Goal: Check status: Check status

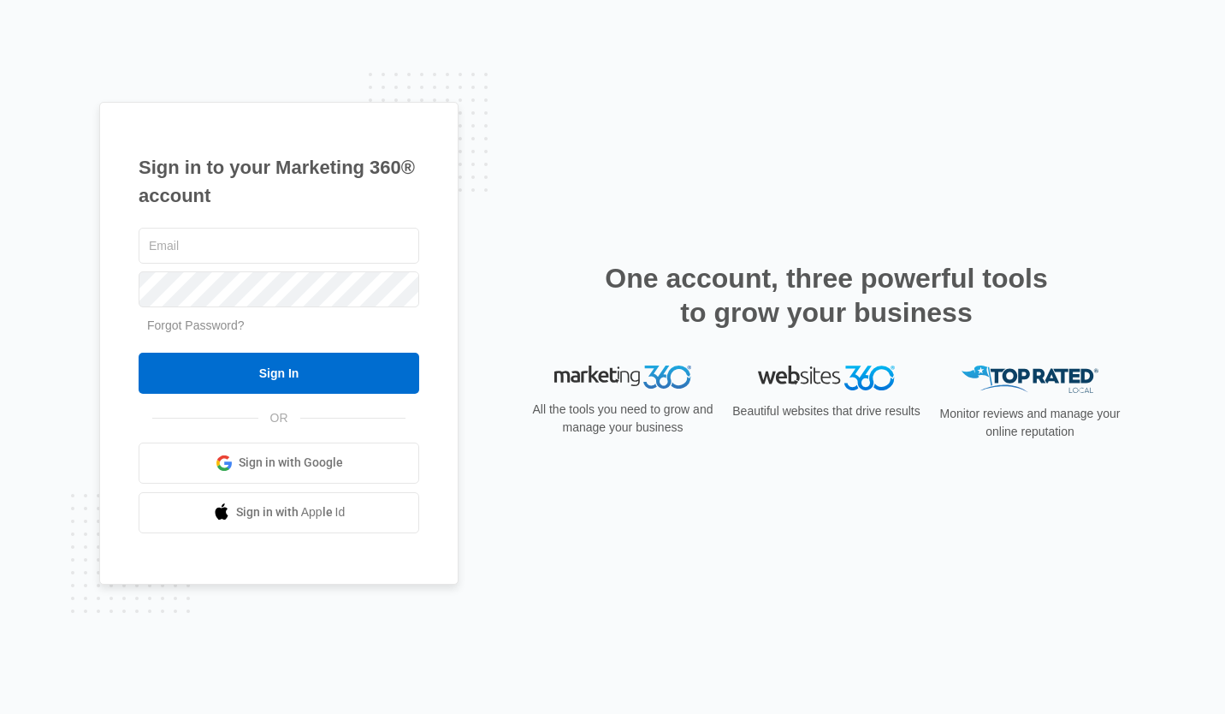
type input "[EMAIL_ADDRESS][DOMAIN_NAME]"
click at [281, 362] on input "Sign In" at bounding box center [279, 372] width 281 height 41
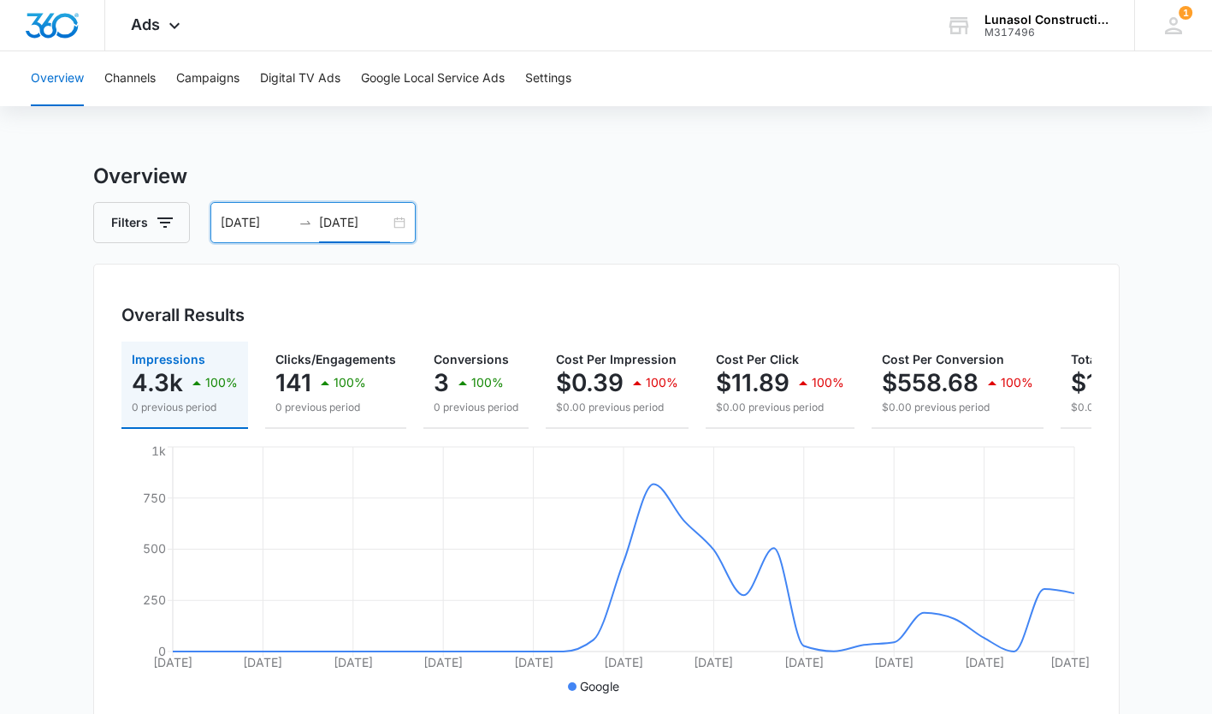
click at [388, 217] on input "05/31/2025" at bounding box center [354, 222] width 71 height 19
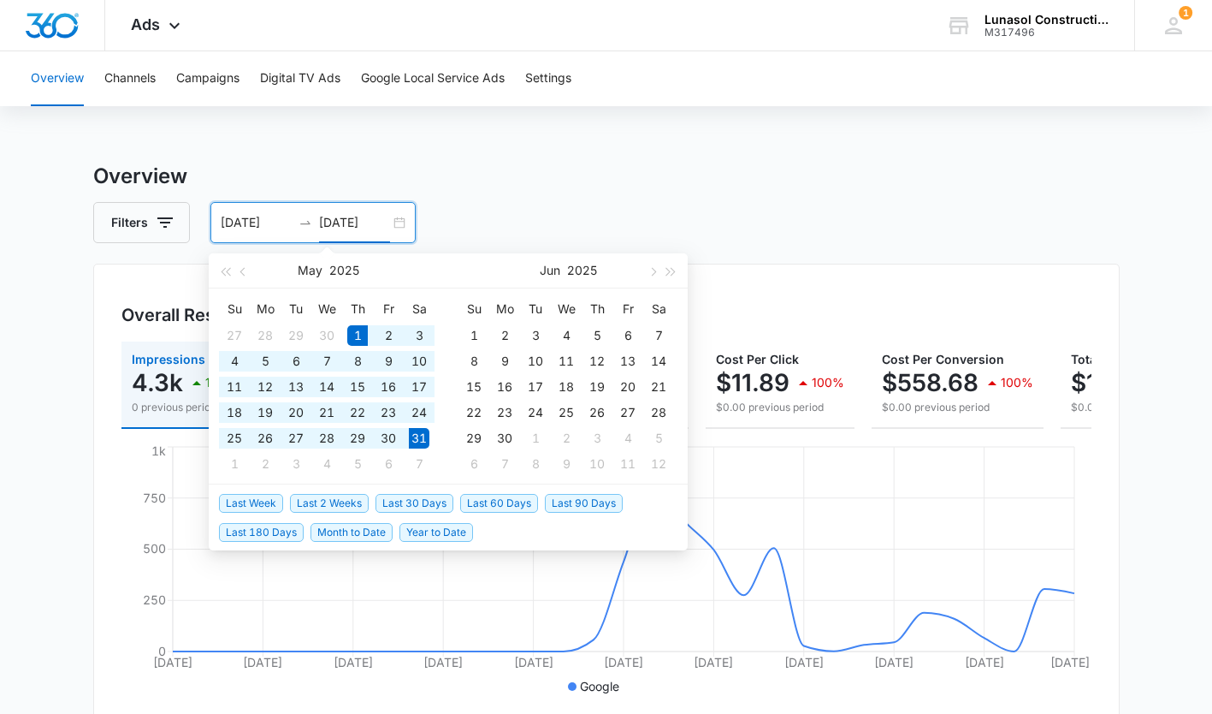
click at [659, 273] on button "button" at bounding box center [652, 270] width 19 height 34
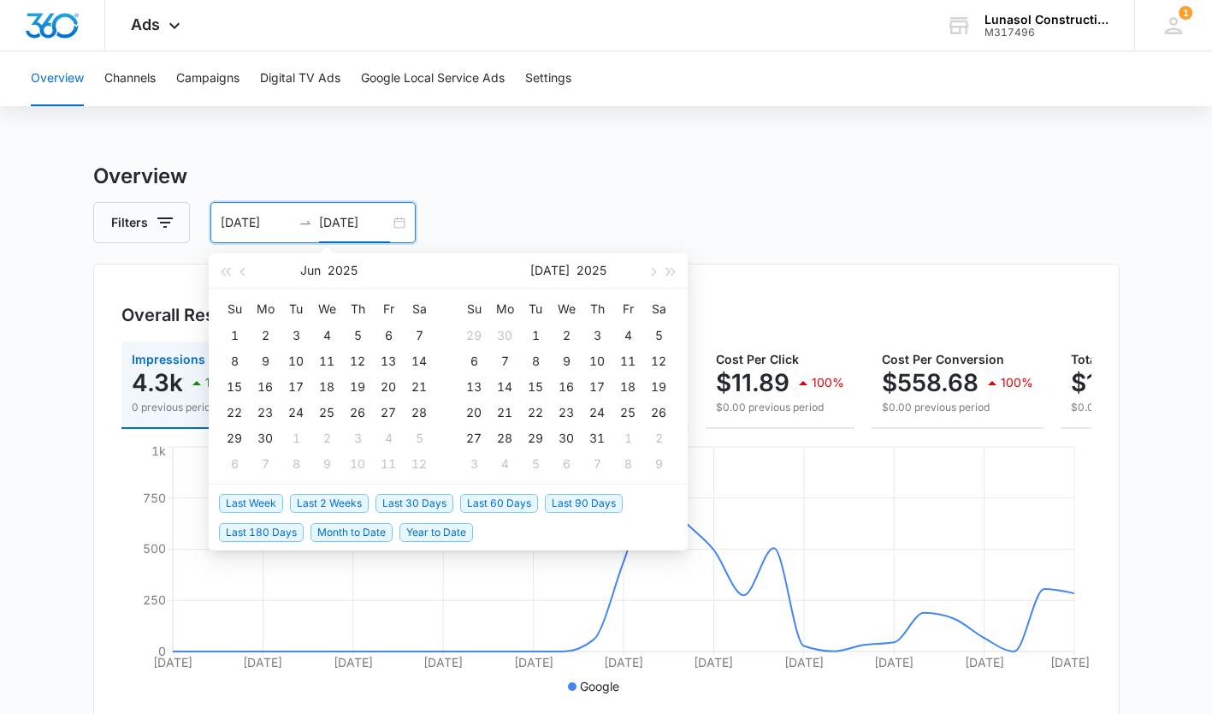
click at [659, 273] on button "button" at bounding box center [652, 270] width 19 height 34
type input "09/01/2025"
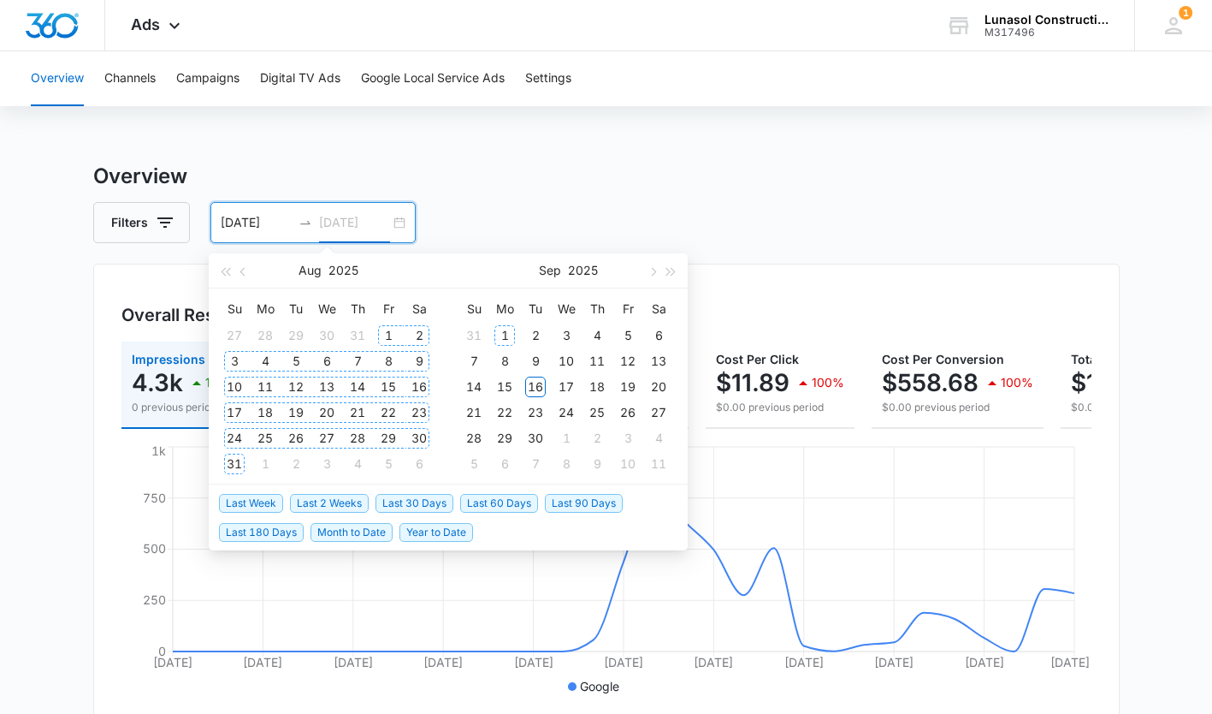
click at [504, 332] on div "1" at bounding box center [505, 335] width 21 height 21
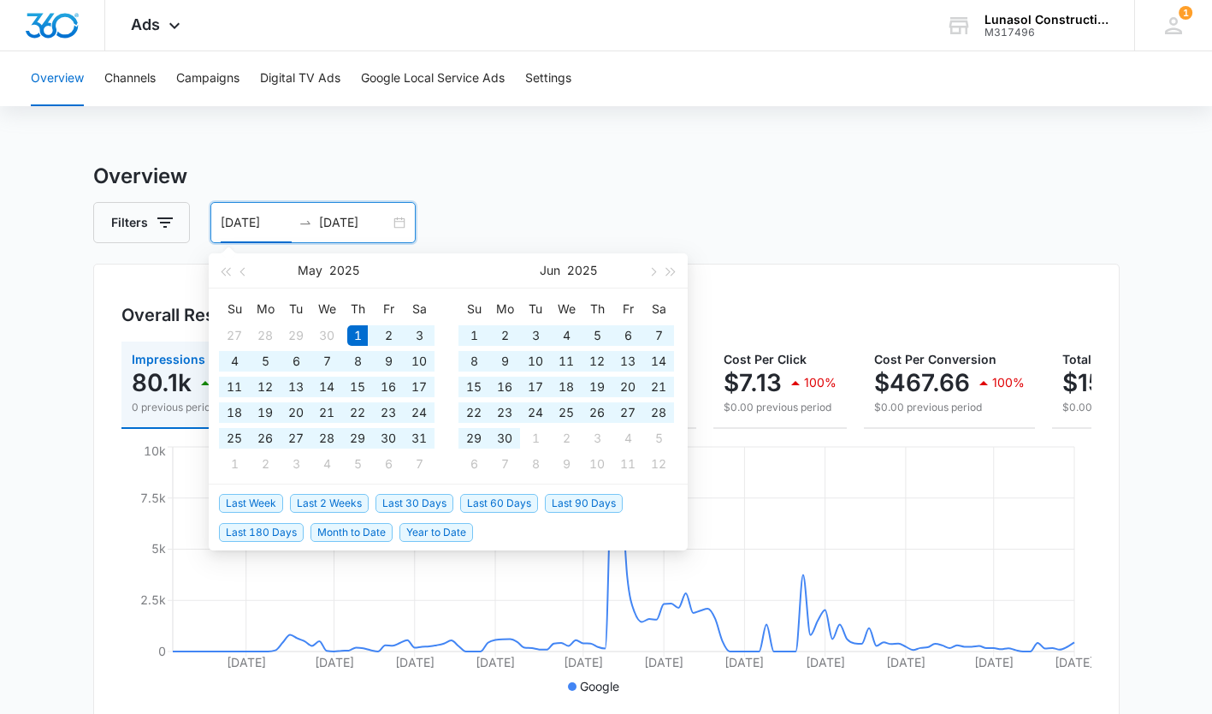
click at [650, 280] on button "button" at bounding box center [652, 270] width 19 height 34
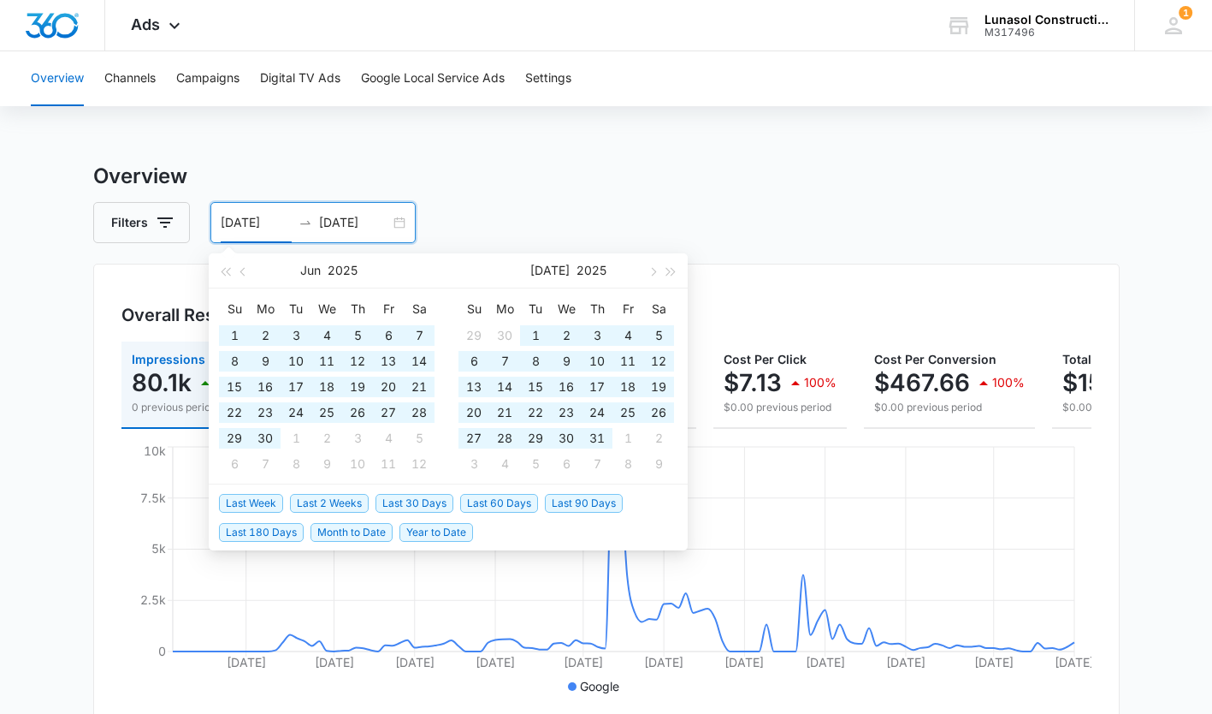
click at [650, 280] on button "button" at bounding box center [652, 270] width 19 height 34
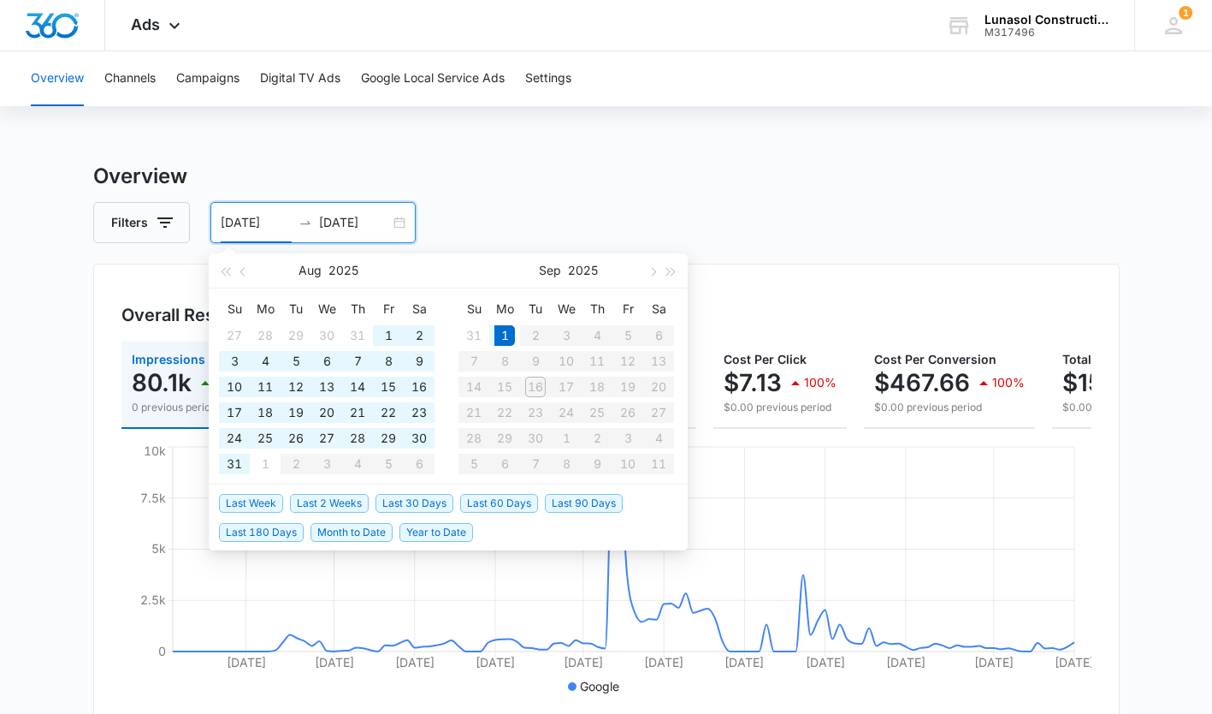
click at [540, 390] on table "Su Mo Tu We Th Fr Sa 31 1 2 3 4 5 6 7 8 9 10 11 12 13 14 15 16 17 18 19 20 21 2…" at bounding box center [567, 385] width 216 height 181
click at [249, 220] on input "05/01/2025" at bounding box center [256, 222] width 71 height 19
type input "09/01/2025"
click at [514, 334] on div "1" at bounding box center [505, 335] width 21 height 21
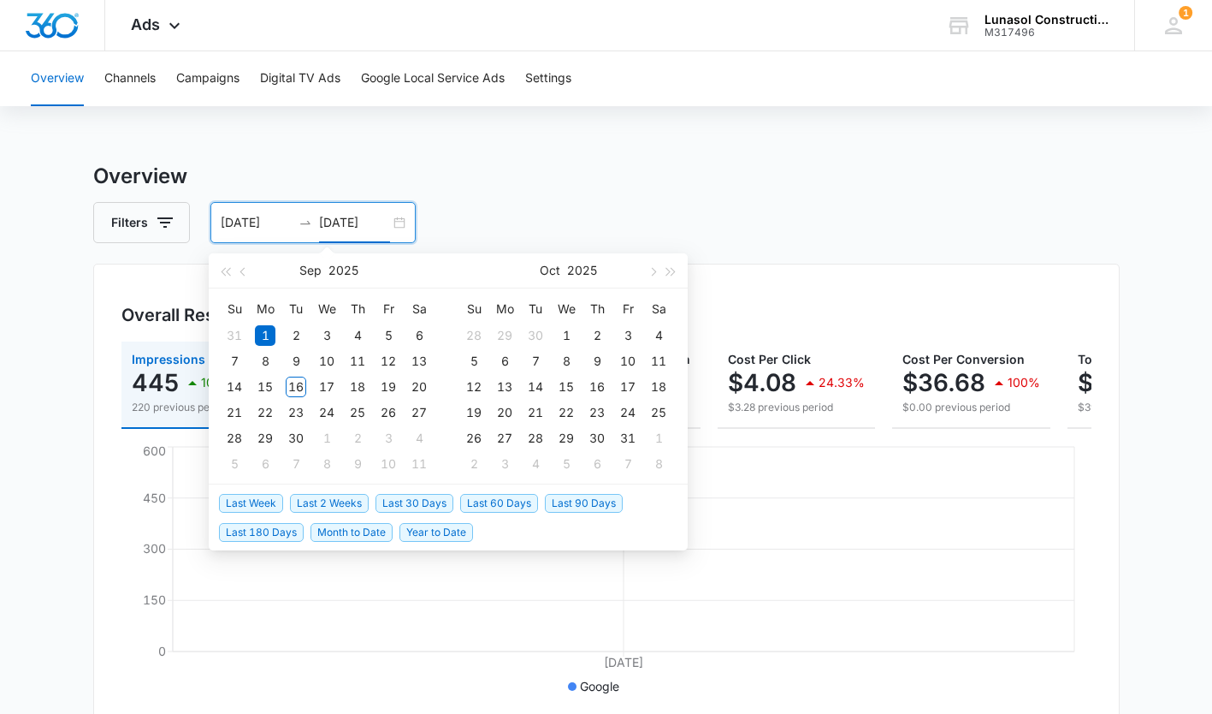
click at [355, 219] on input "09/01/2025" at bounding box center [354, 222] width 71 height 19
type input "09/16/2025"
click at [298, 380] on div "16" at bounding box center [296, 386] width 21 height 21
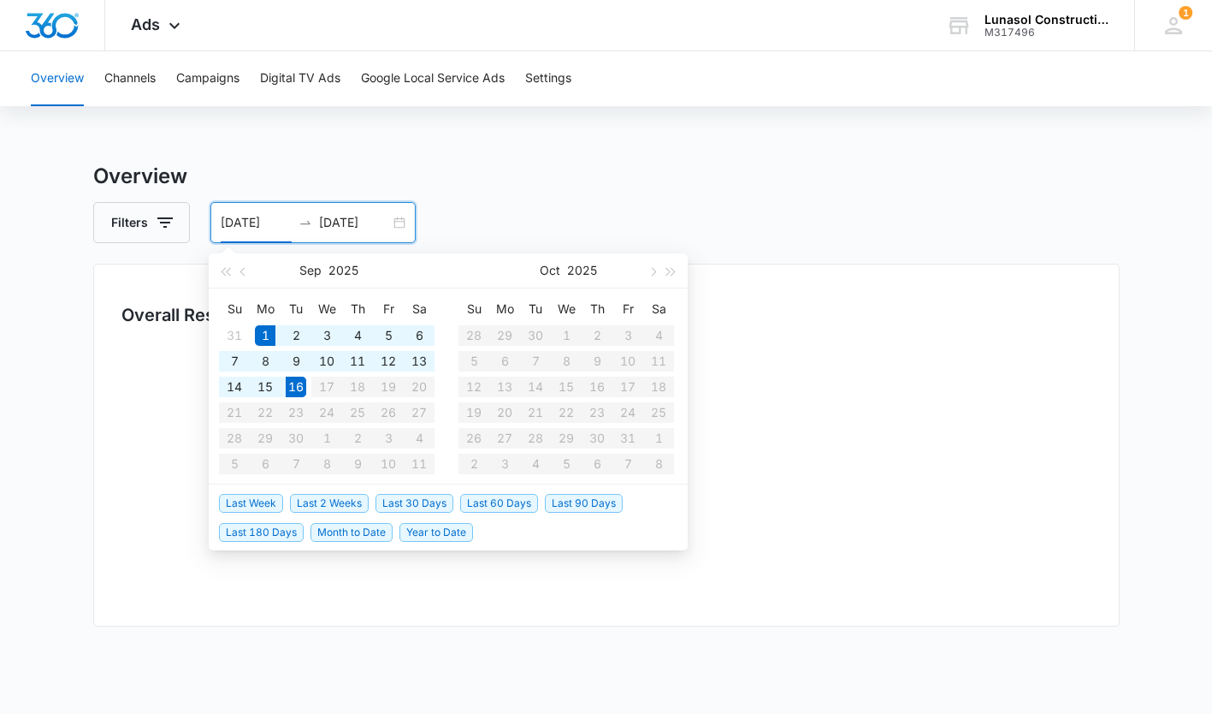
type input "09/01/2025"
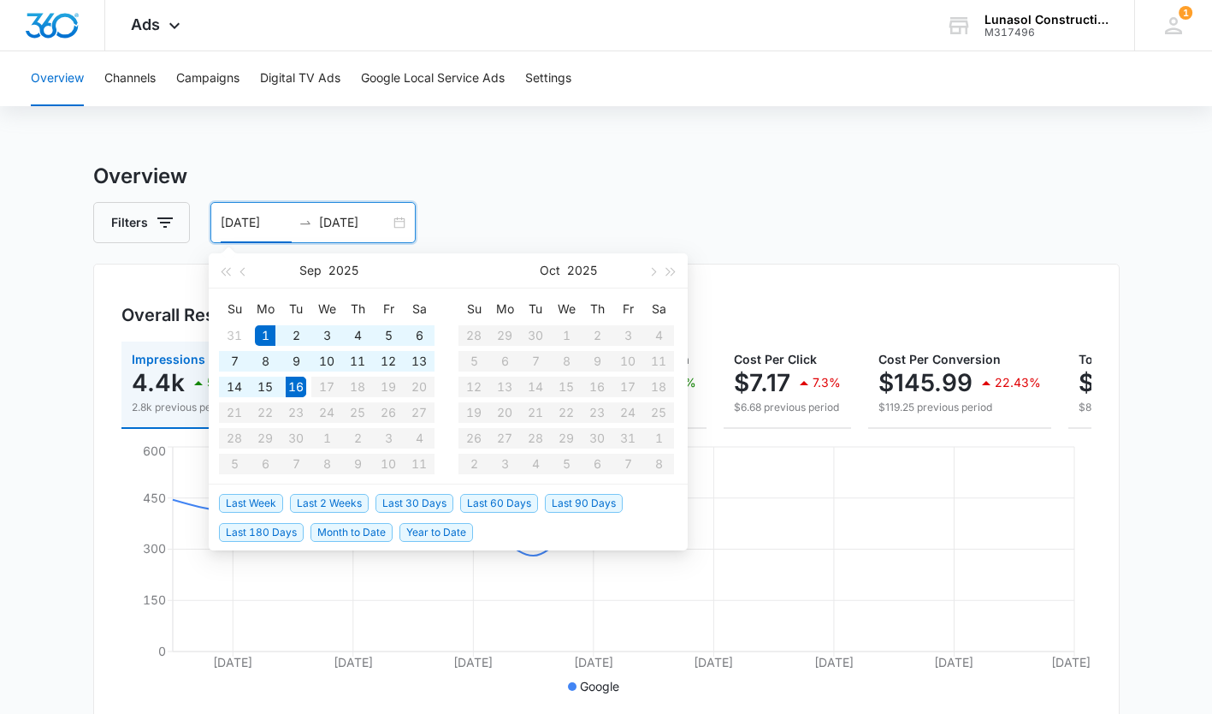
click at [802, 203] on div "Filters 09/01/2025 09/16/2025" at bounding box center [606, 222] width 1027 height 41
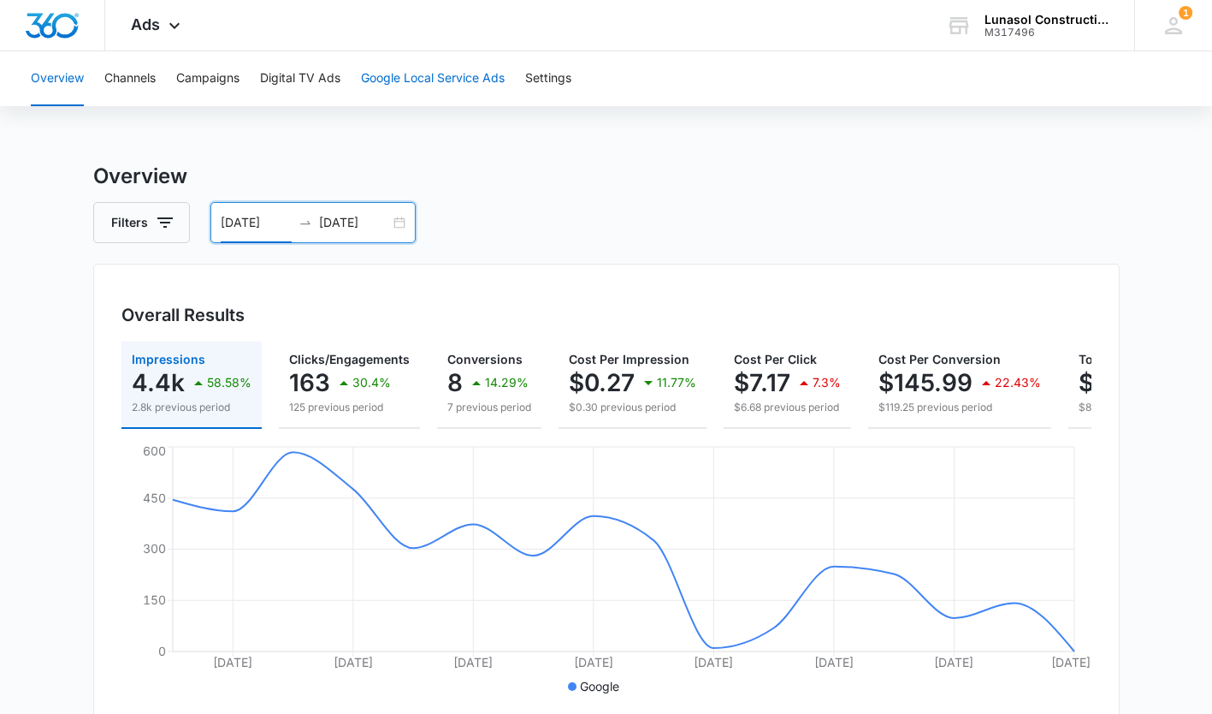
click at [449, 74] on button "Google Local Service Ads" at bounding box center [433, 78] width 144 height 55
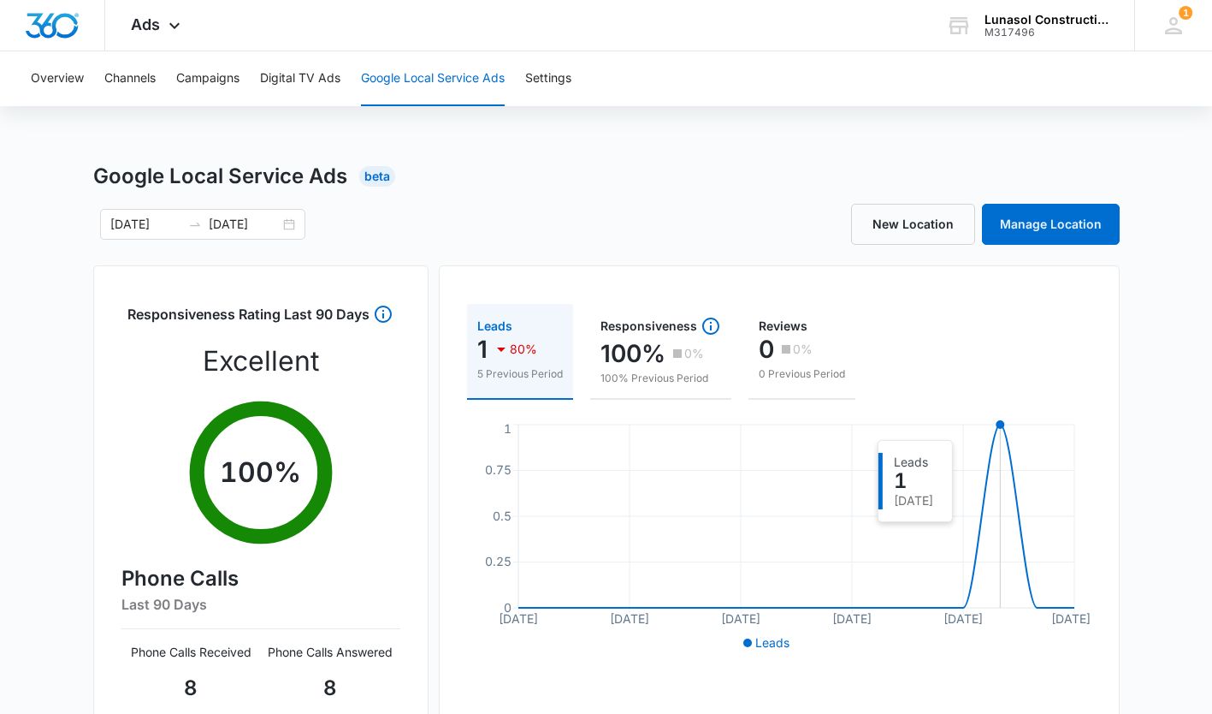
click at [1001, 431] on icon "Sep 1 Sep 4 Sep 7 Sep 10 Sep 13 Sep 16 0 0.25 0.5 0.75 1" at bounding box center [779, 537] width 625 height 235
click at [165, 24] on icon at bounding box center [174, 25] width 21 height 21
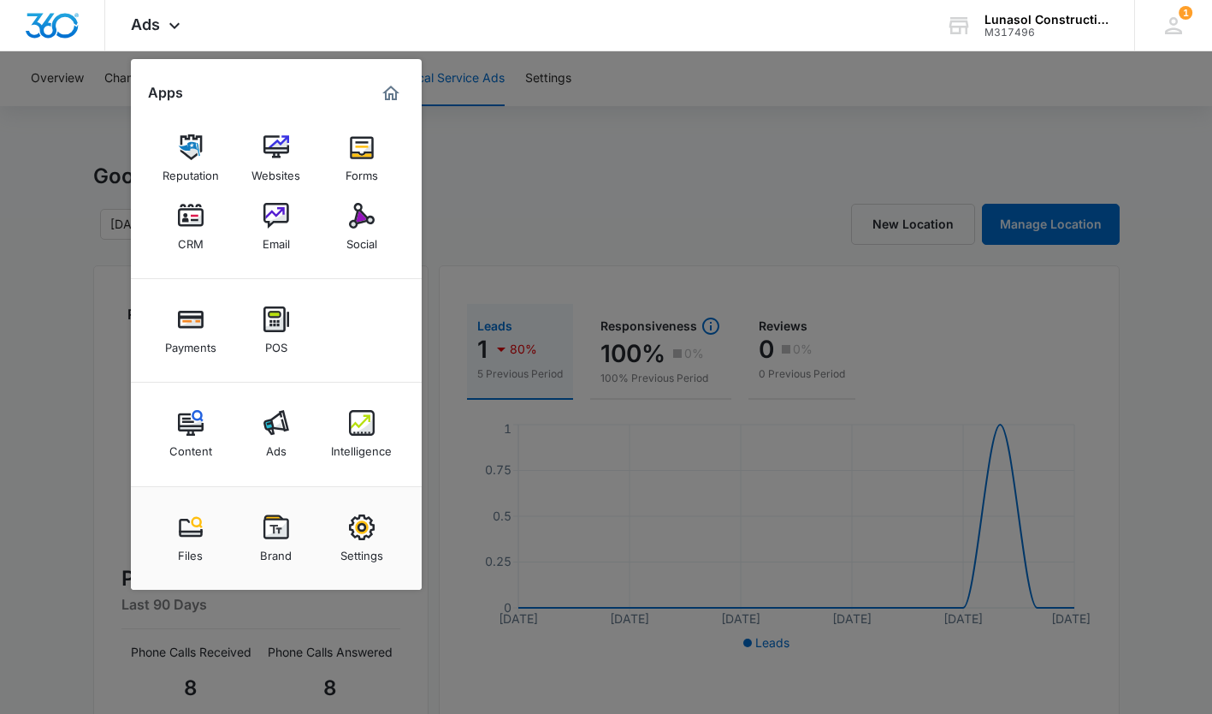
click at [372, 437] on div "Intelligence" at bounding box center [361, 446] width 61 height 22
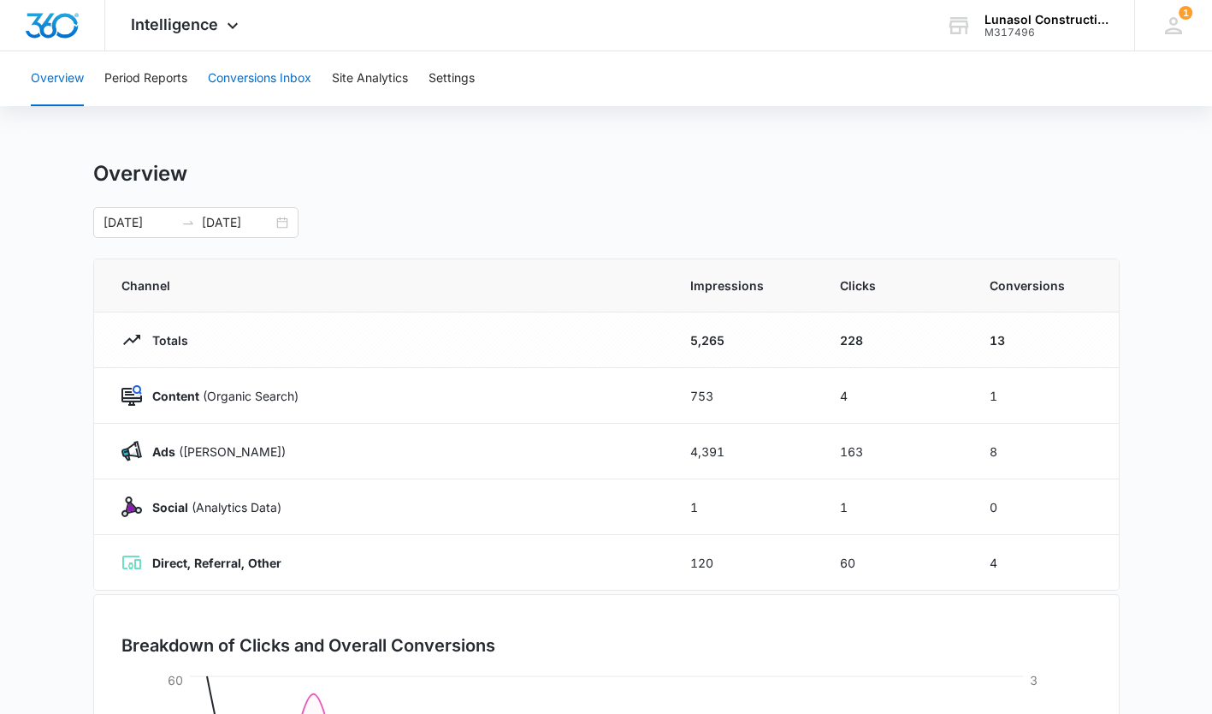
click at [257, 80] on button "Conversions Inbox" at bounding box center [260, 78] width 104 height 55
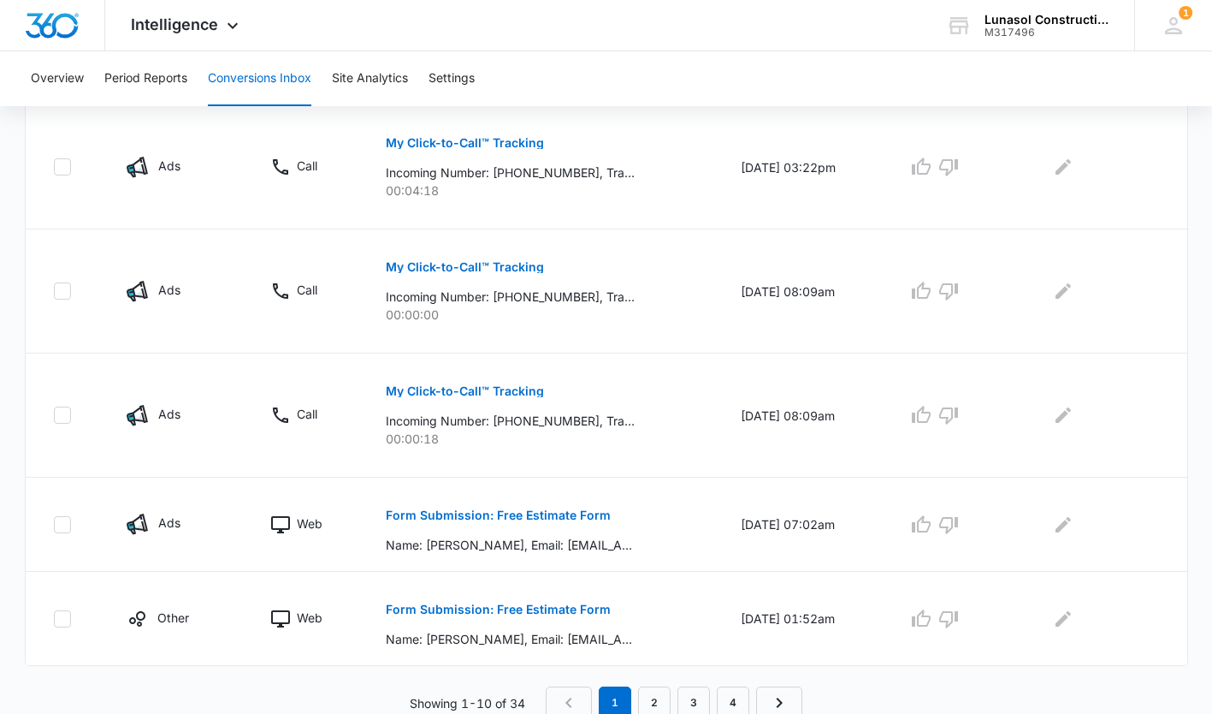
scroll to position [969, 0]
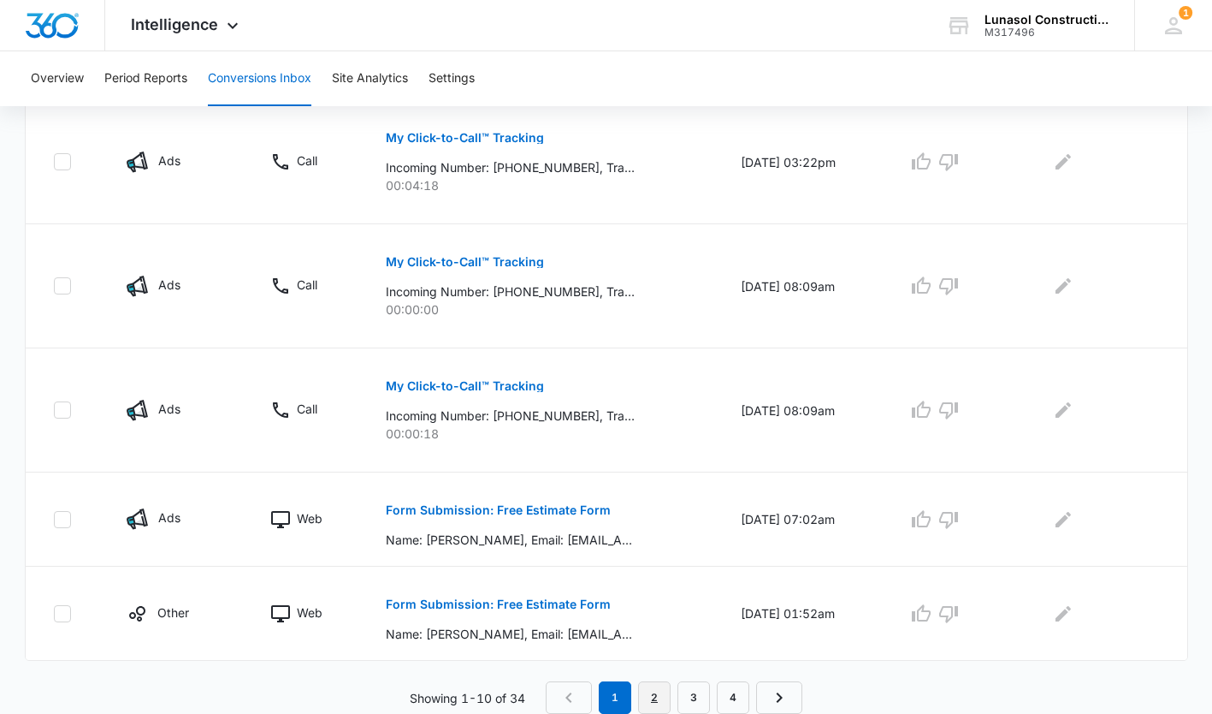
click at [649, 699] on link "2" at bounding box center [654, 697] width 33 height 33
click at [630, 702] on link "1" at bounding box center [619, 697] width 33 height 33
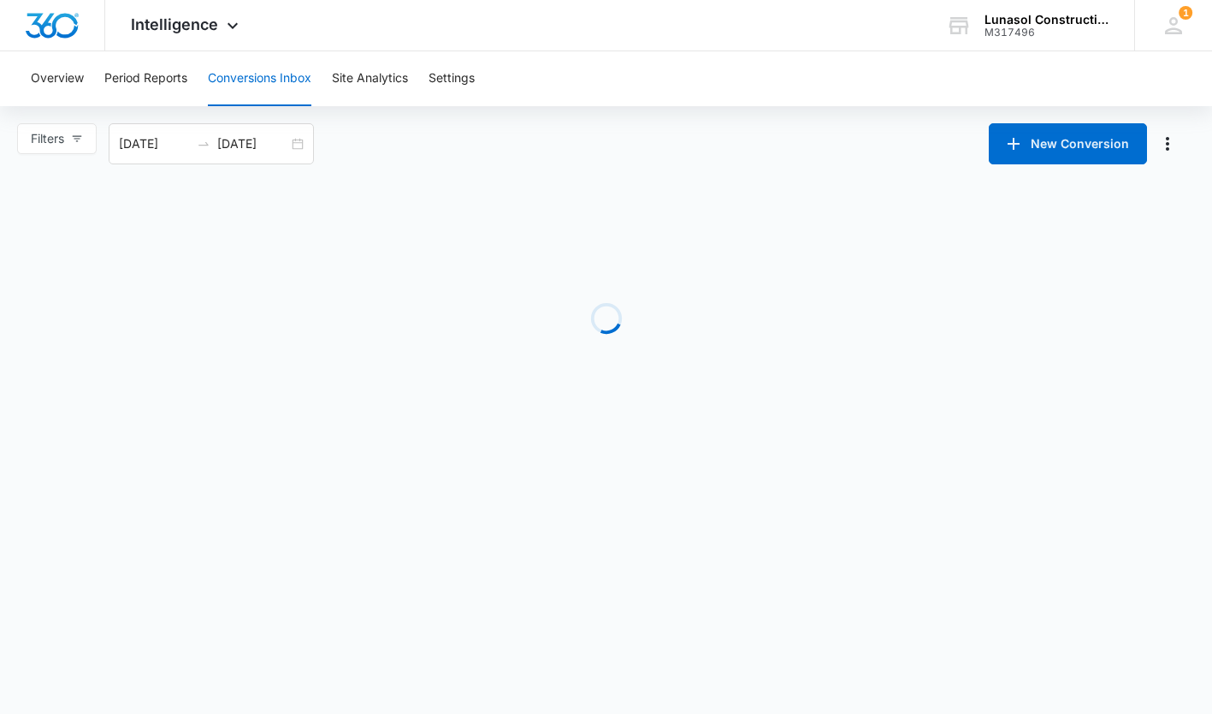
scroll to position [0, 0]
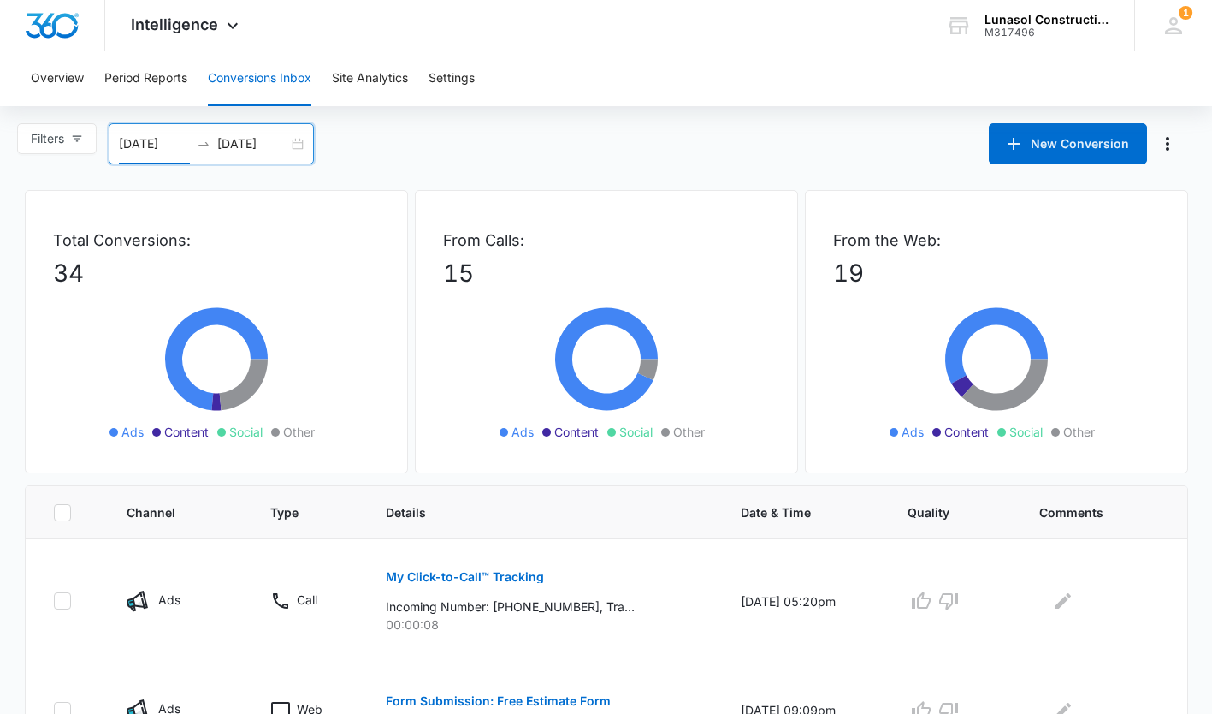
click at [147, 144] on input "08/17/2025" at bounding box center [154, 143] width 71 height 19
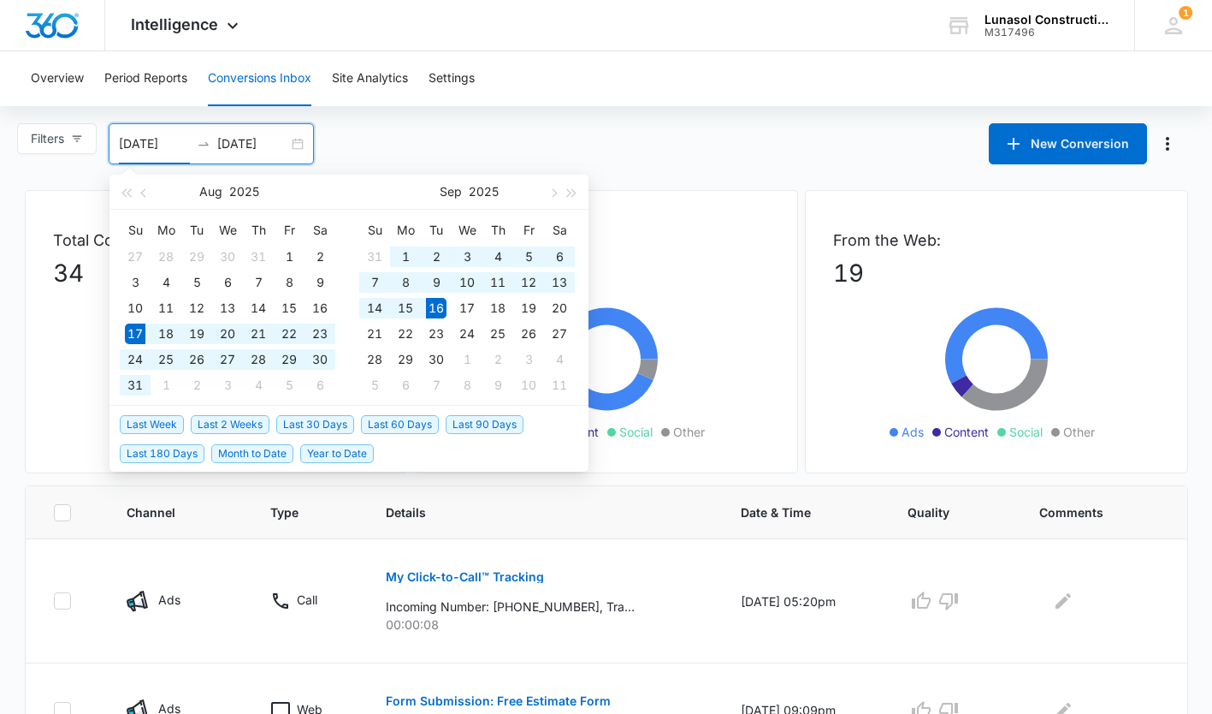
type input "09/01/2025"
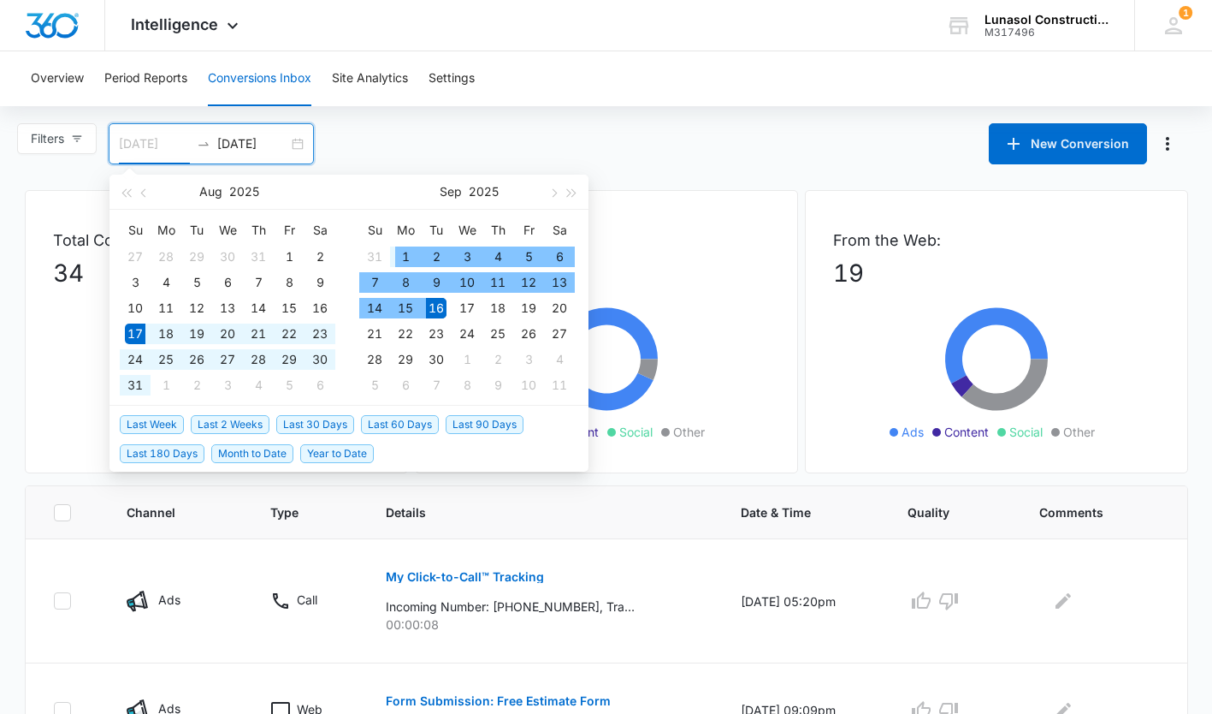
click at [394, 253] on td "1" at bounding box center [405, 257] width 31 height 26
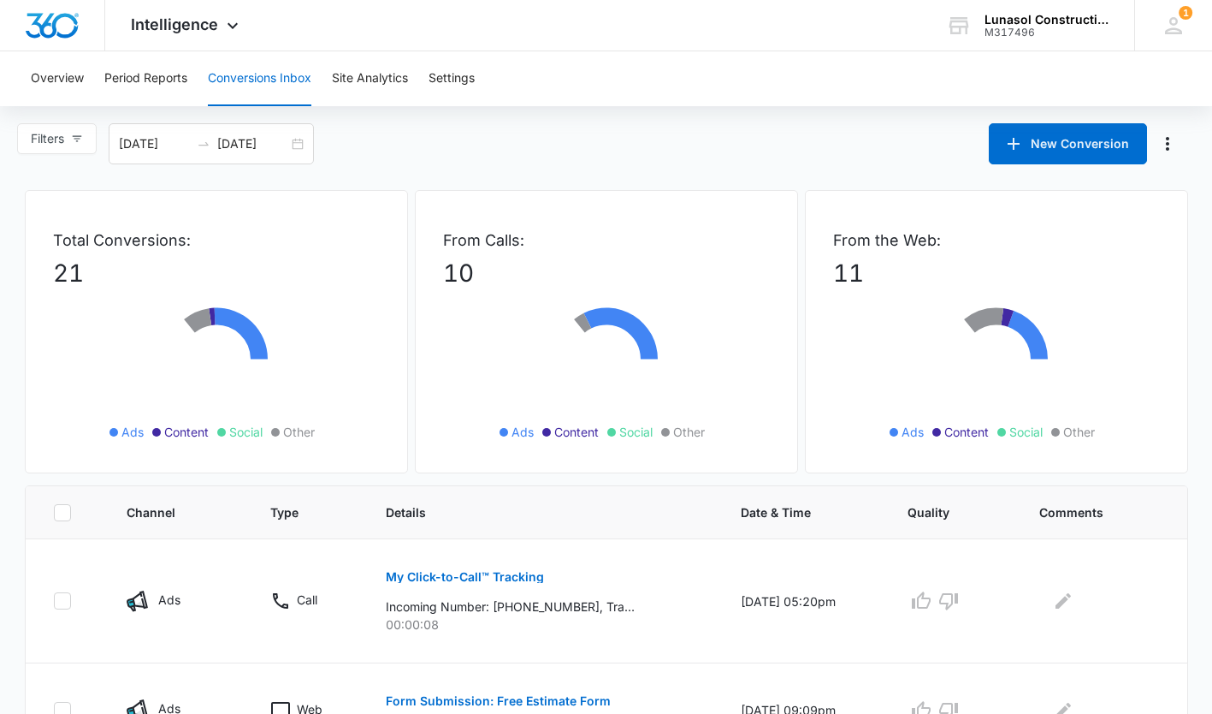
click at [713, 158] on div "Filters 09/01/2025 09/16/2025 New Conversion Sep 2025 Su Mo Tu We Th Fr Sa 31 1…" at bounding box center [606, 143] width 1212 height 41
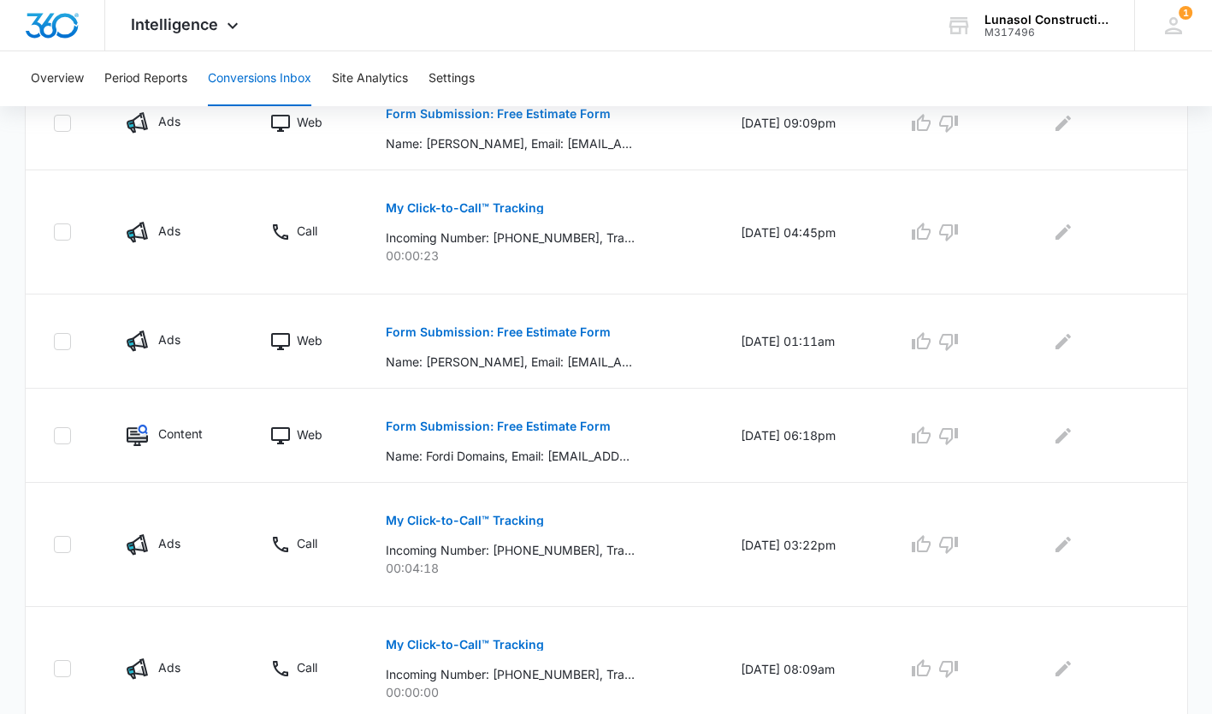
scroll to position [596, 0]
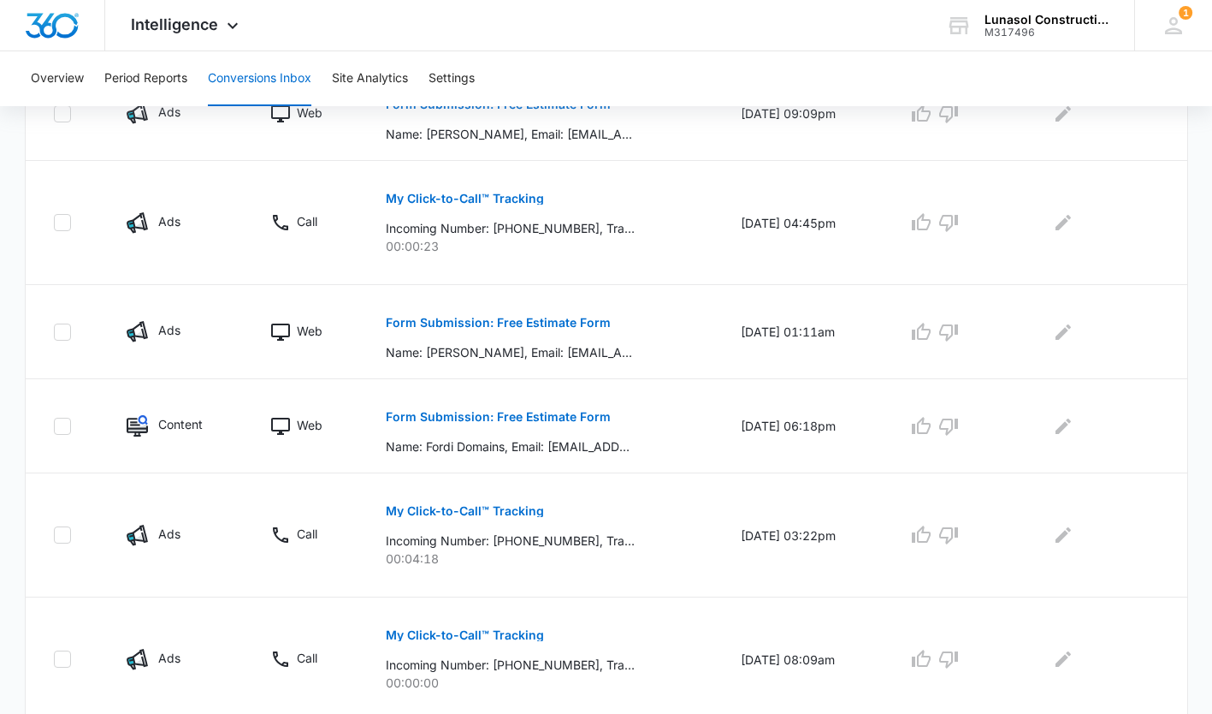
click at [505, 419] on p "Form Submission: Free Estimate Form" at bounding box center [498, 417] width 225 height 12
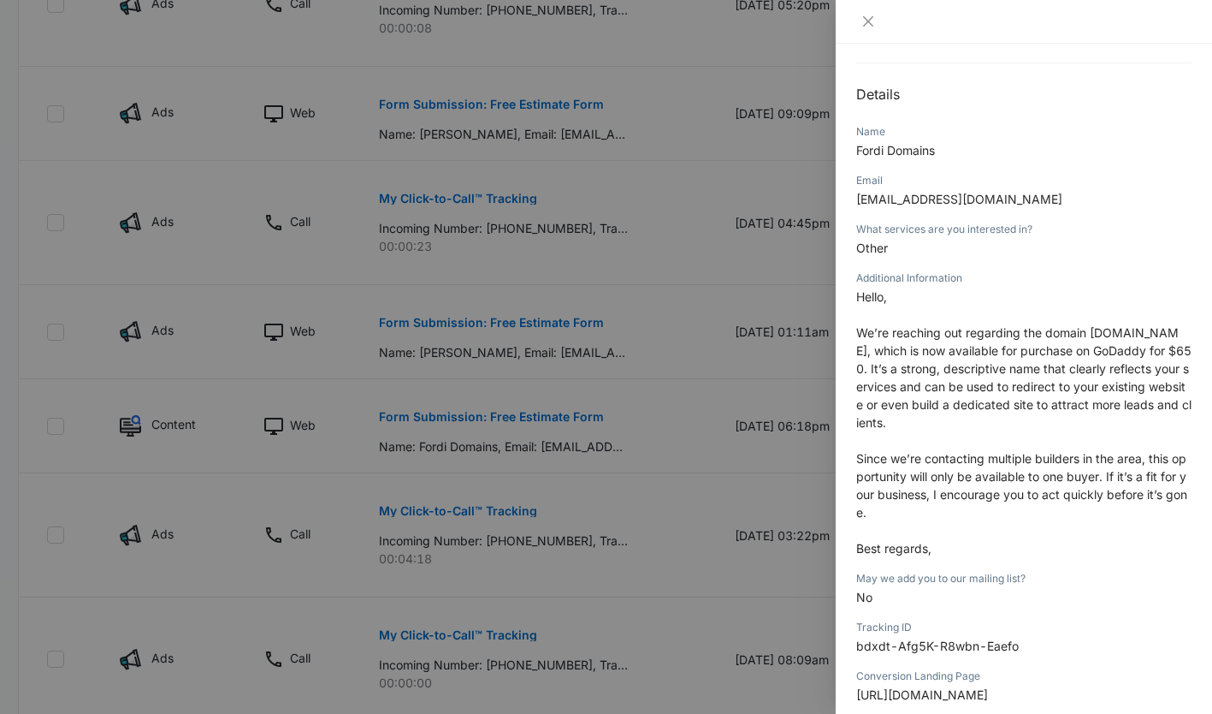
scroll to position [162, 0]
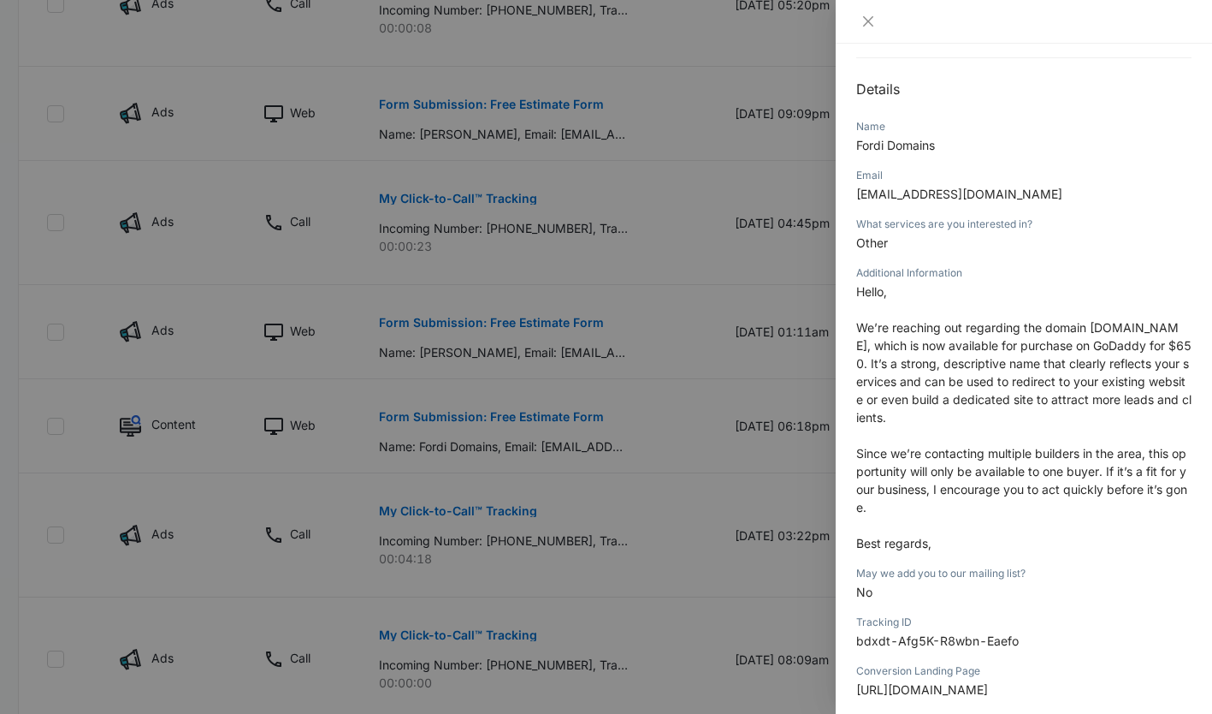
click at [669, 347] on div at bounding box center [606, 357] width 1212 height 714
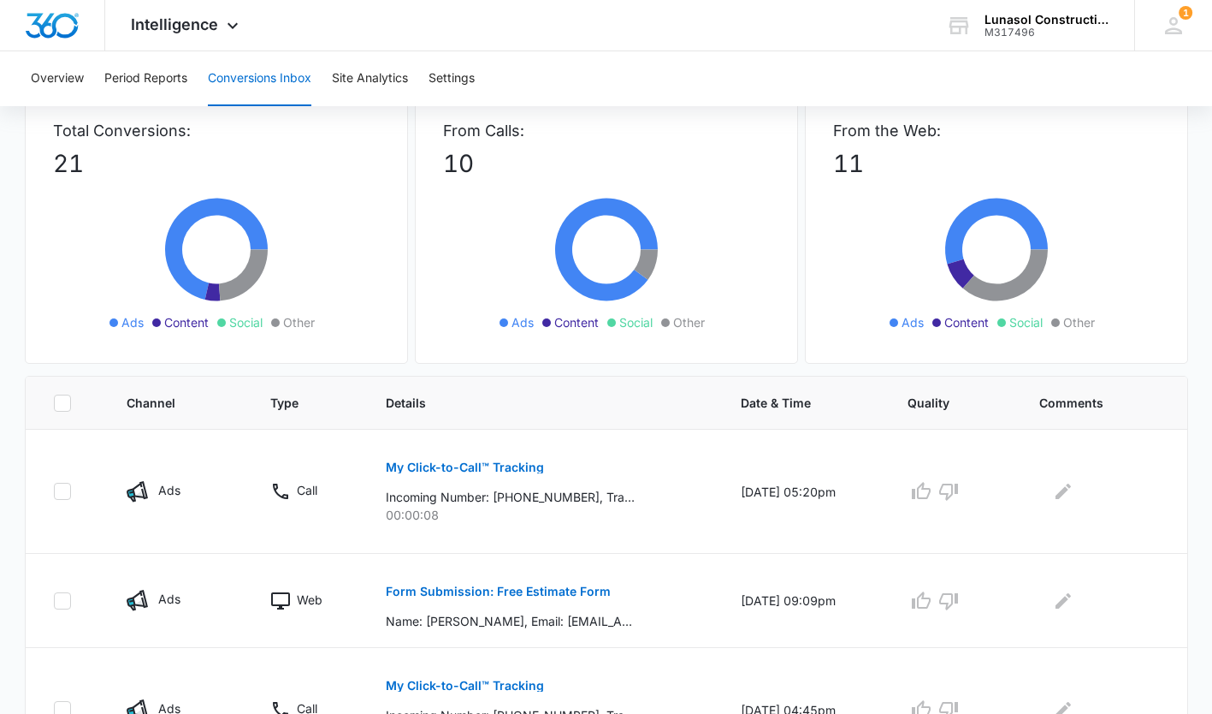
scroll to position [0, 0]
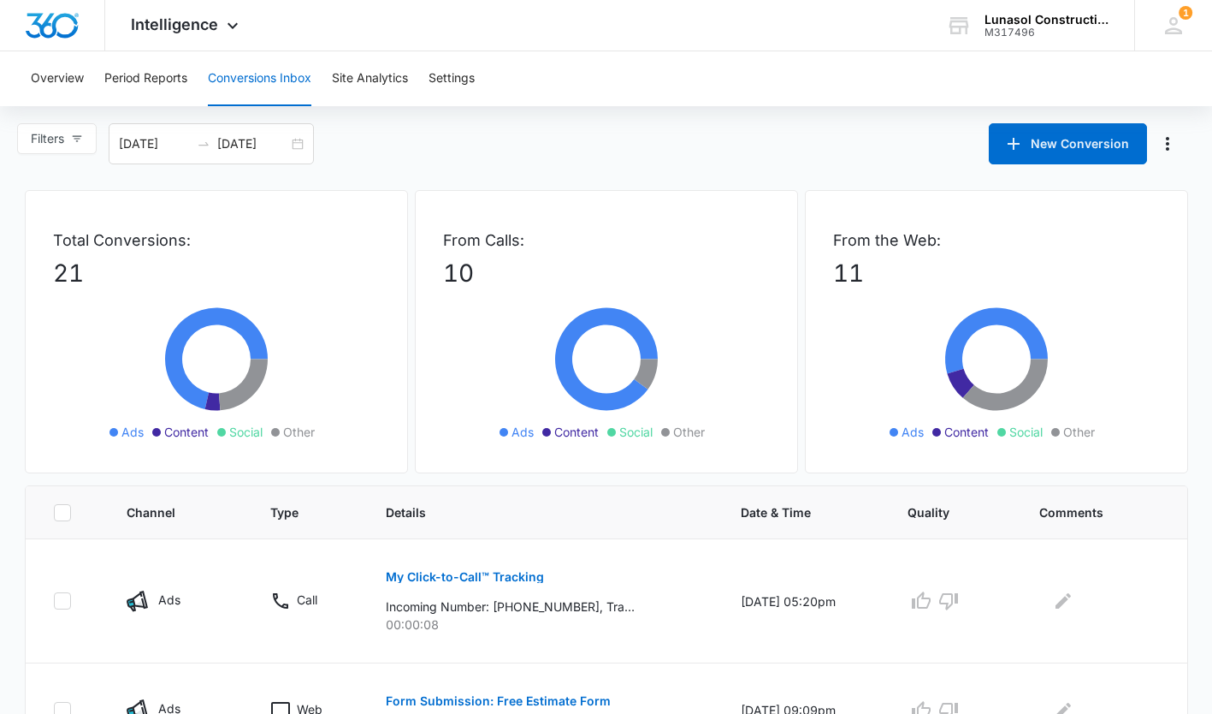
click at [215, 39] on div "Intelligence Apps Reputation Websites Forms CRM Email Social Payments POS Conte…" at bounding box center [186, 25] width 163 height 50
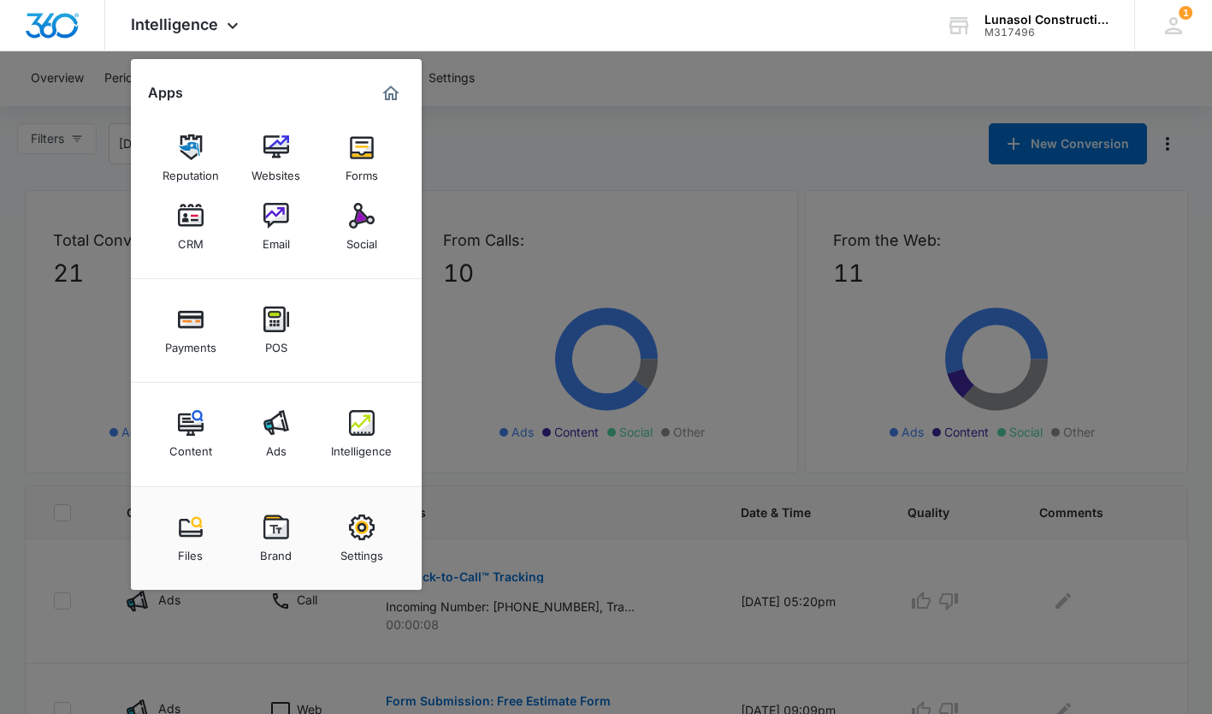
click at [277, 427] on img at bounding box center [277, 423] width 26 height 26
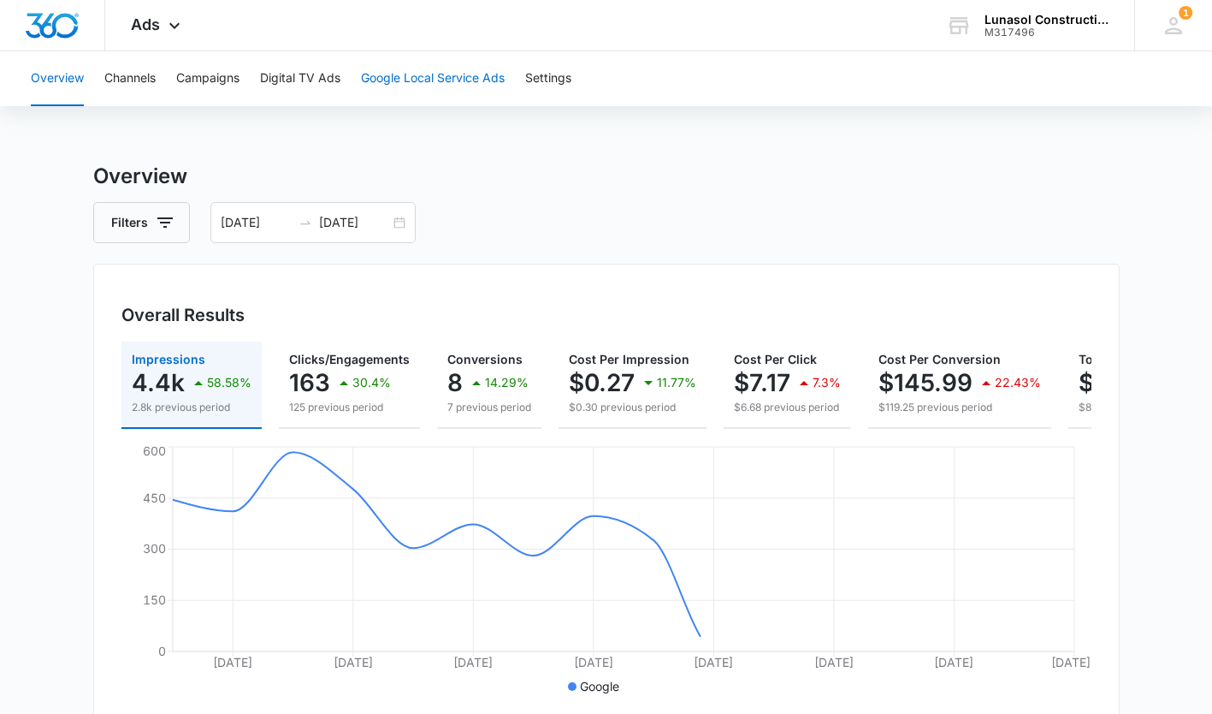
click at [418, 76] on button "Google Local Service Ads" at bounding box center [433, 78] width 144 height 55
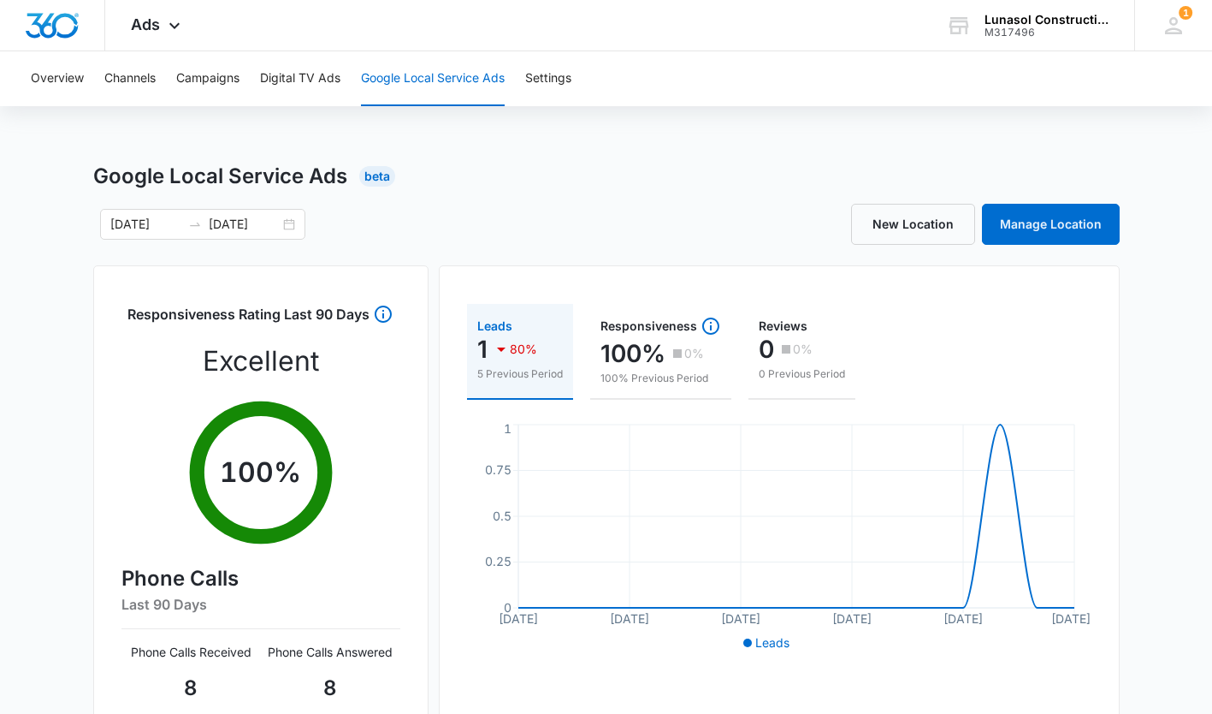
click at [178, 21] on icon at bounding box center [174, 25] width 21 height 21
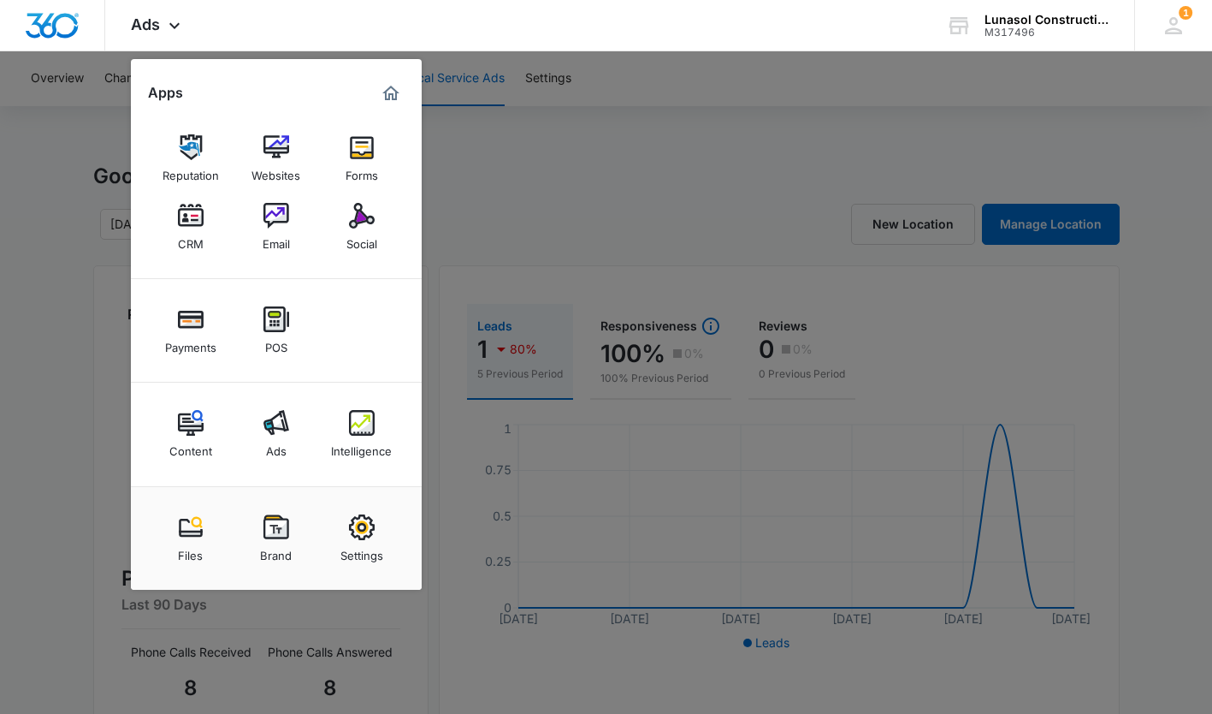
click at [368, 422] on img at bounding box center [362, 423] width 26 height 26
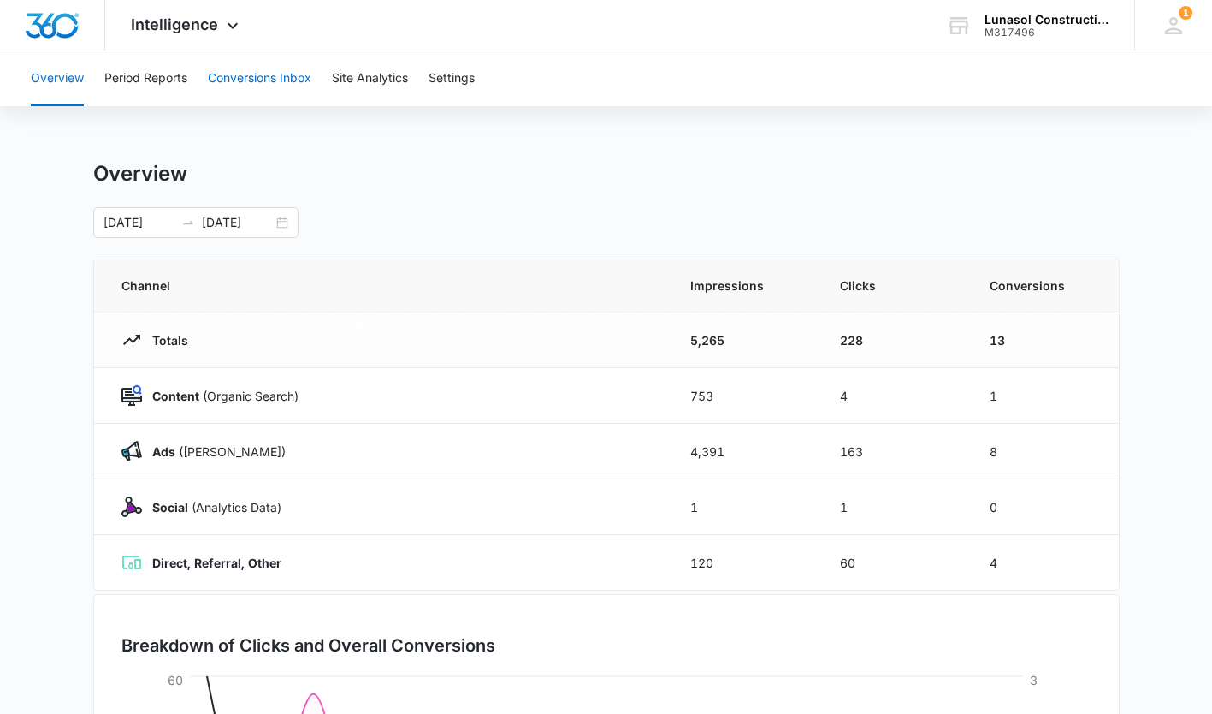
click at [281, 81] on button "Conversions Inbox" at bounding box center [260, 78] width 104 height 55
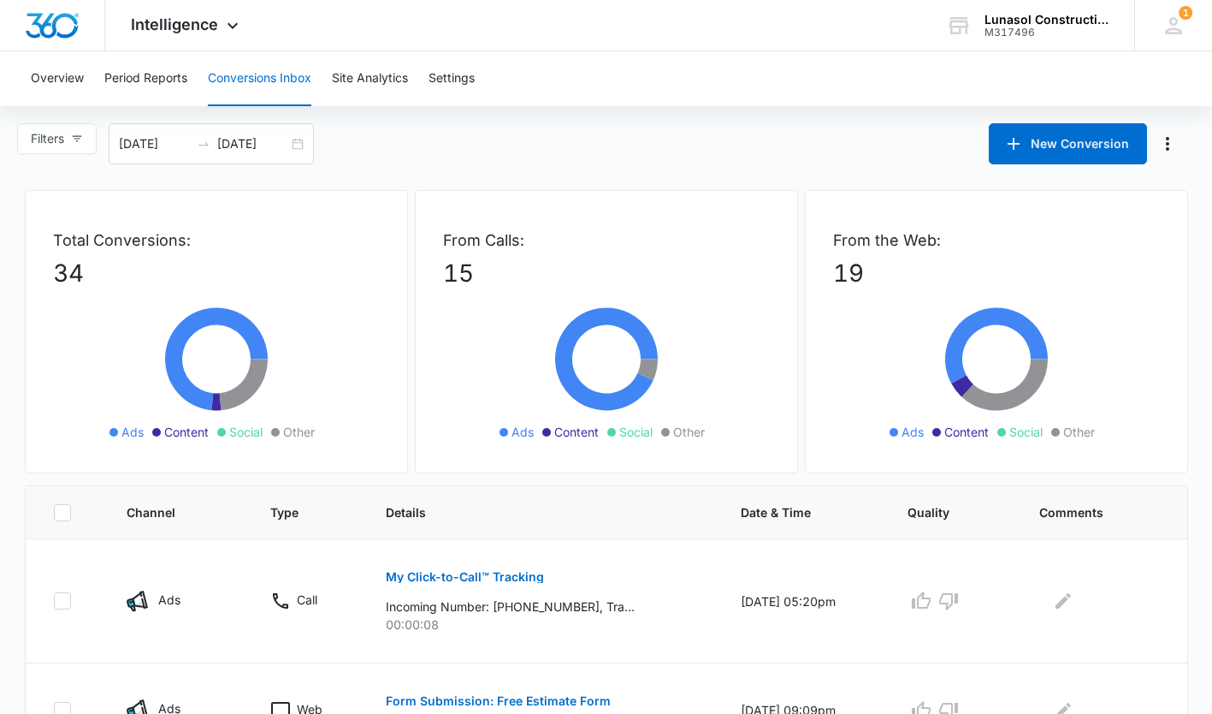
click at [159, 153] on div "08/17/2025 09/16/2025" at bounding box center [211, 143] width 205 height 41
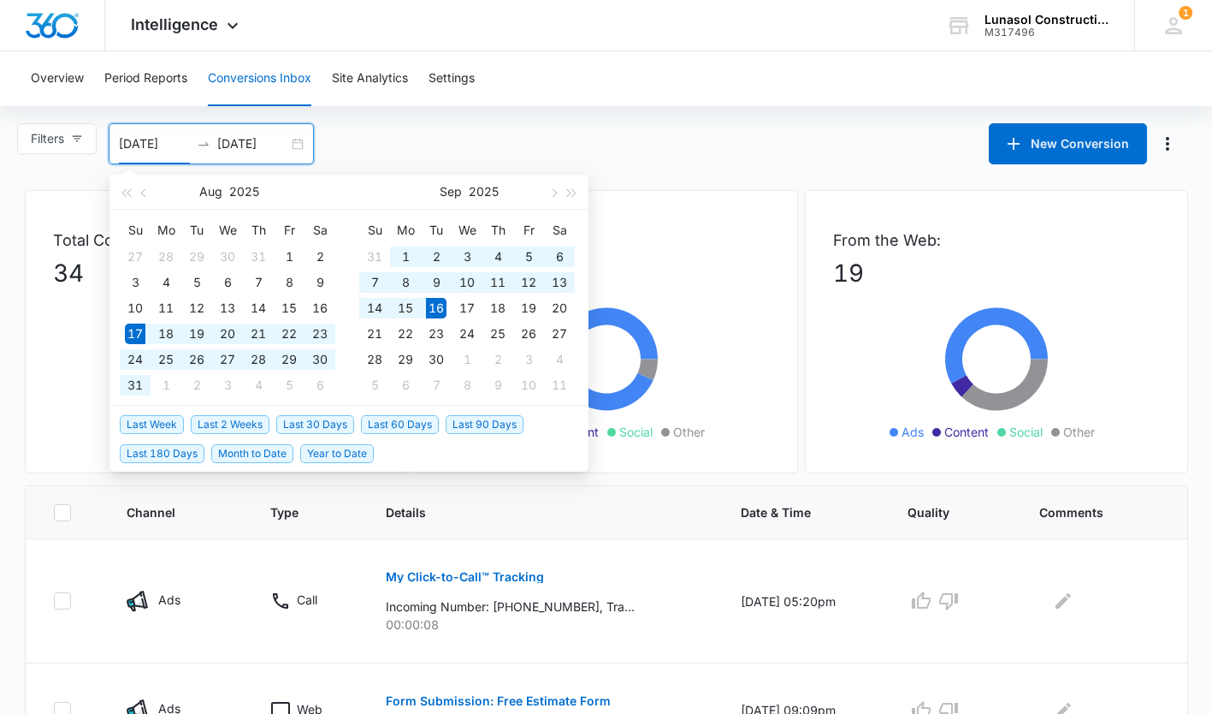
click at [161, 143] on input "08/17/2025" at bounding box center [154, 143] width 71 height 19
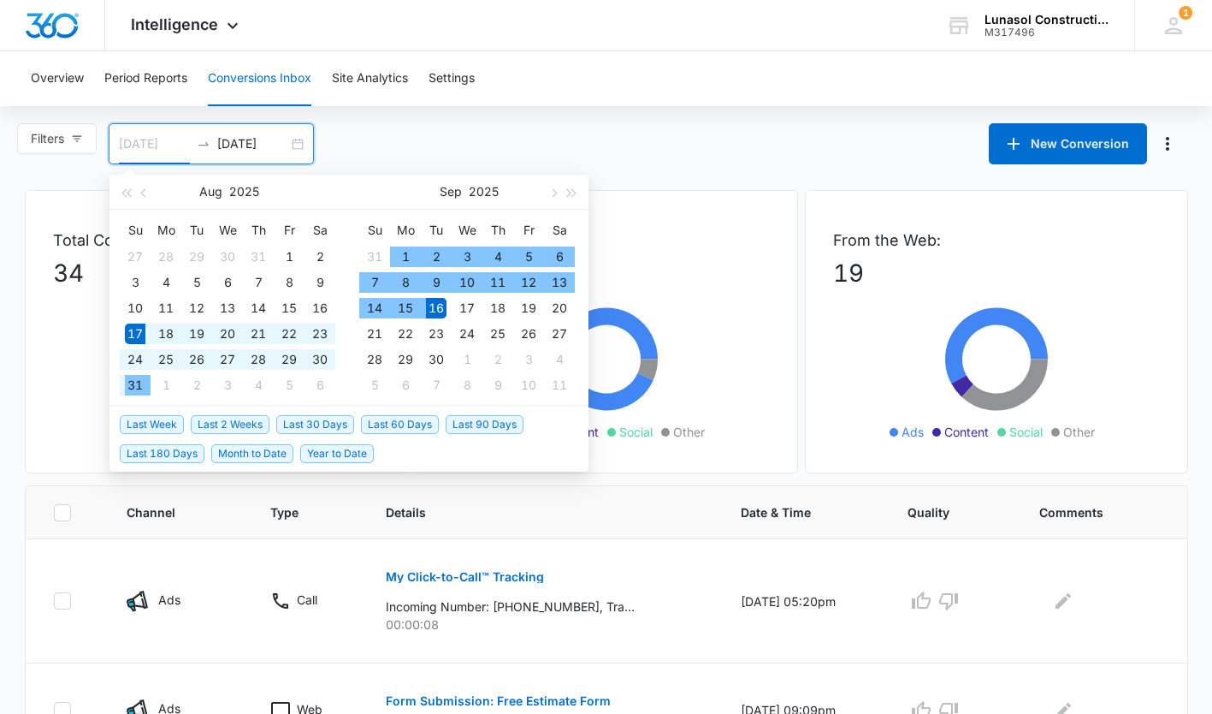
type input "09/01/2025"
click at [413, 258] on div "1" at bounding box center [405, 256] width 21 height 21
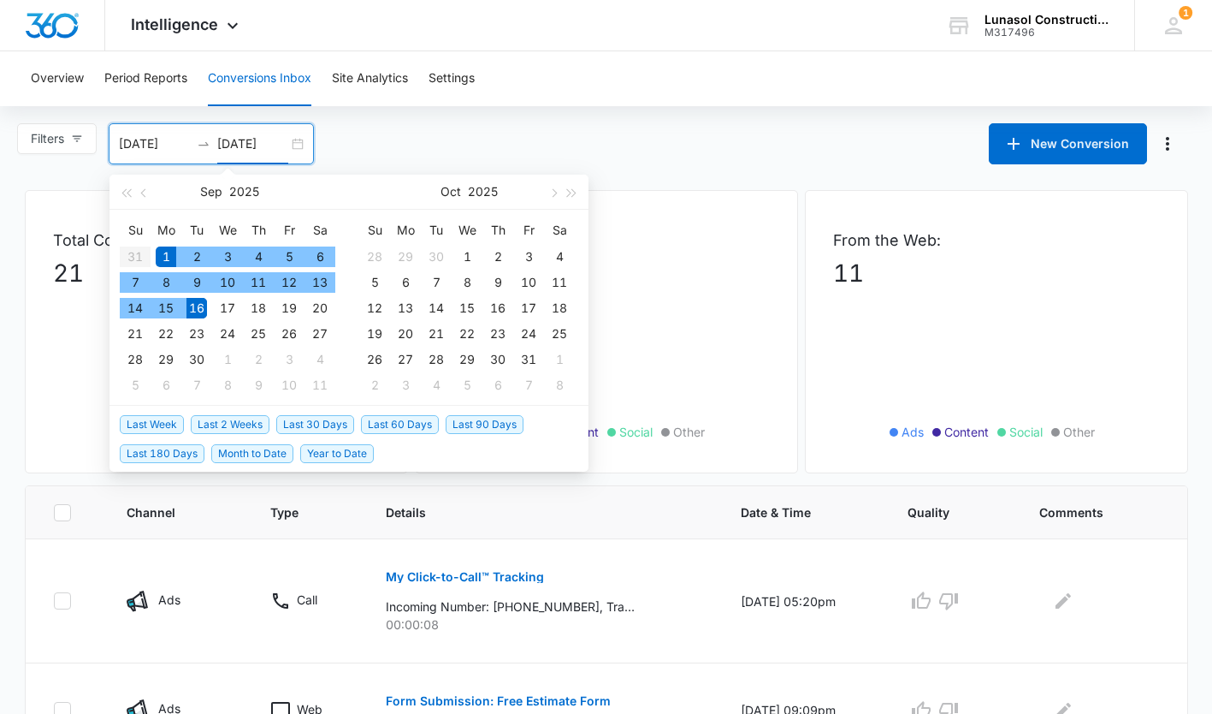
type input "09/16/2025"
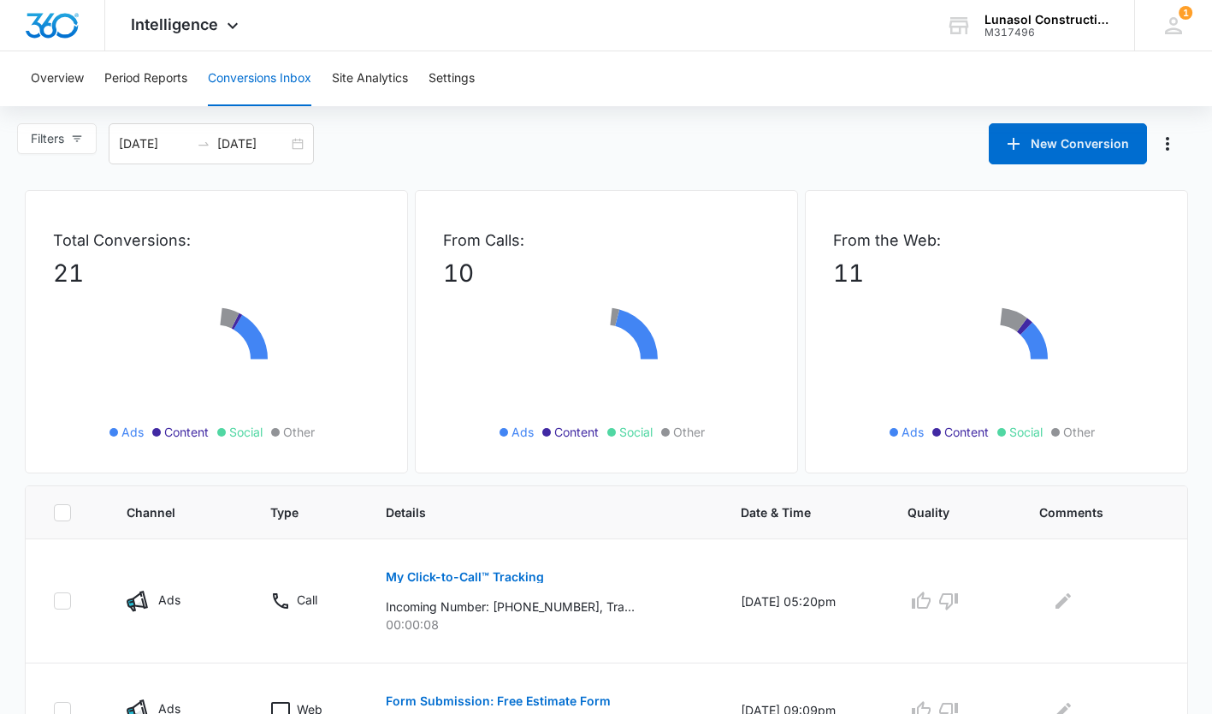
click at [689, 157] on div "Filters 09/01/2025 09/16/2025 New Conversion Sep 2025 Su Mo Tu We Th Fr Sa 31 1…" at bounding box center [606, 143] width 1212 height 41
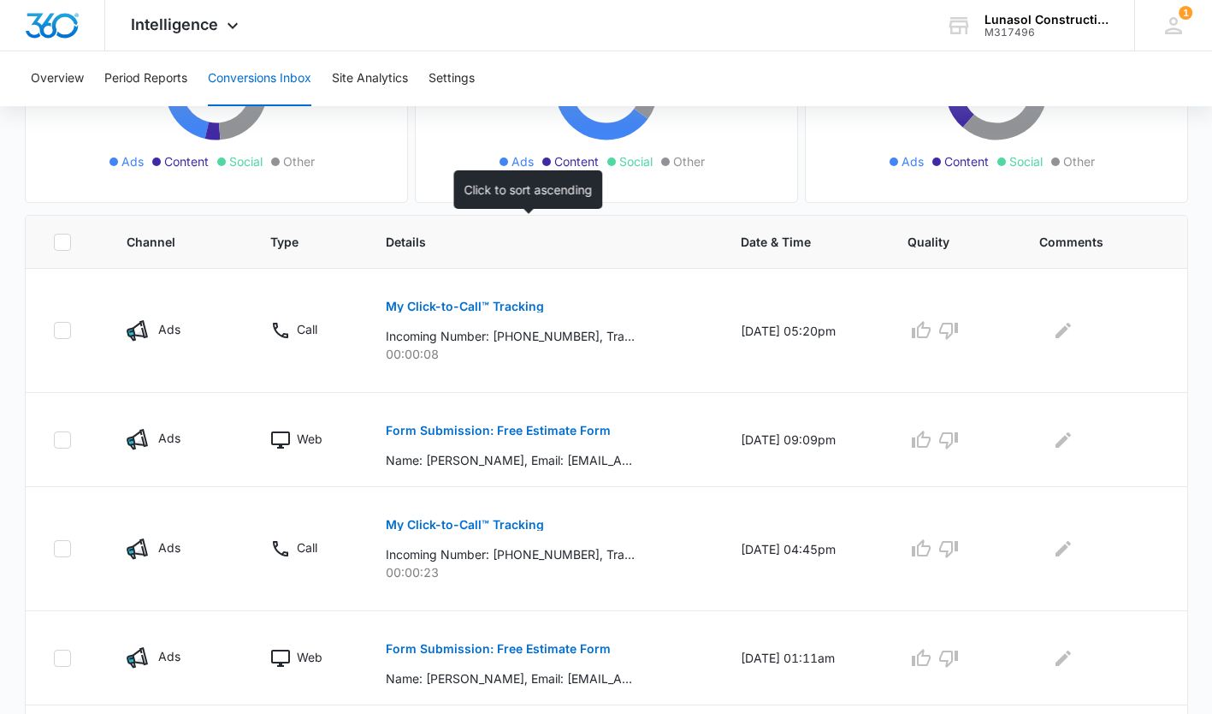
scroll to position [268, 0]
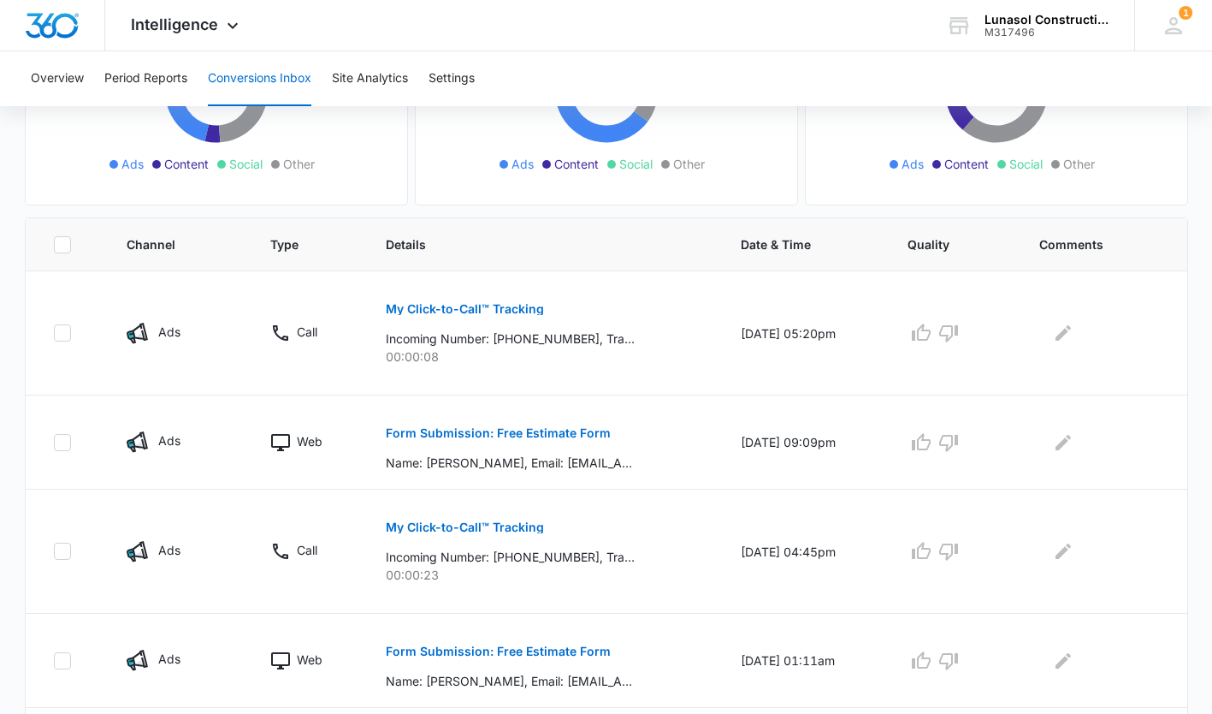
click at [216, 20] on span "Intelligence" at bounding box center [174, 24] width 87 height 18
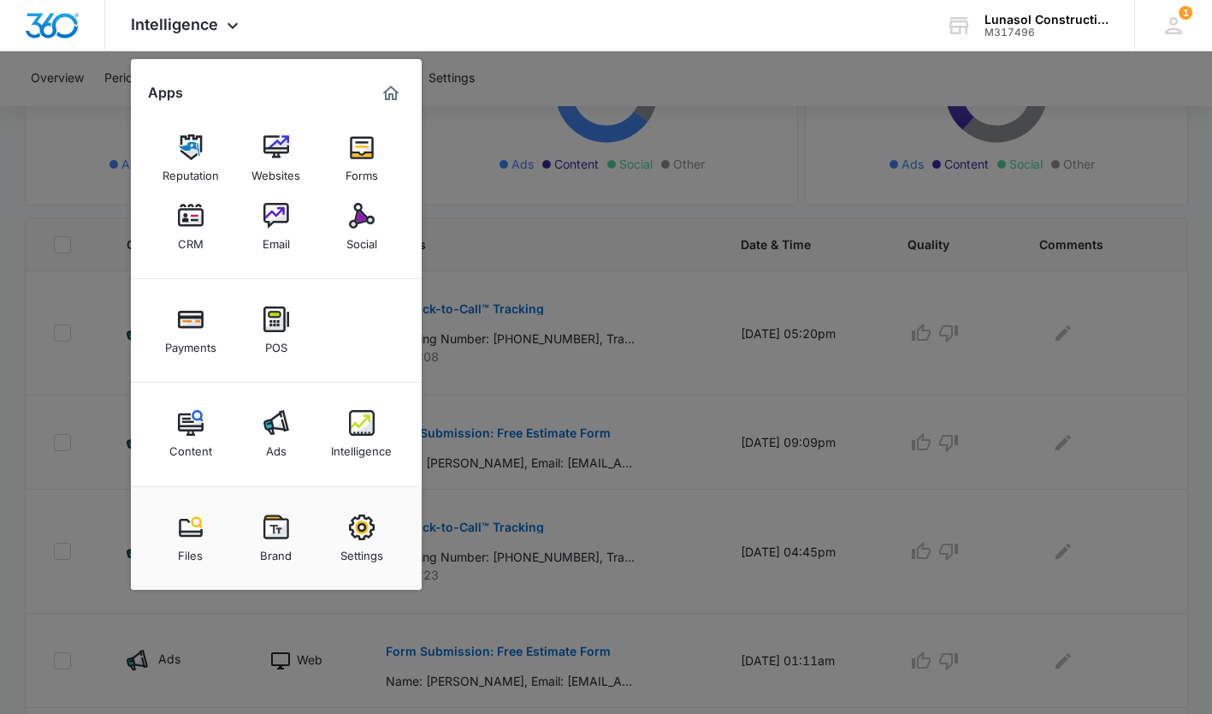
click at [287, 441] on link "Ads" at bounding box center [276, 433] width 65 height 65
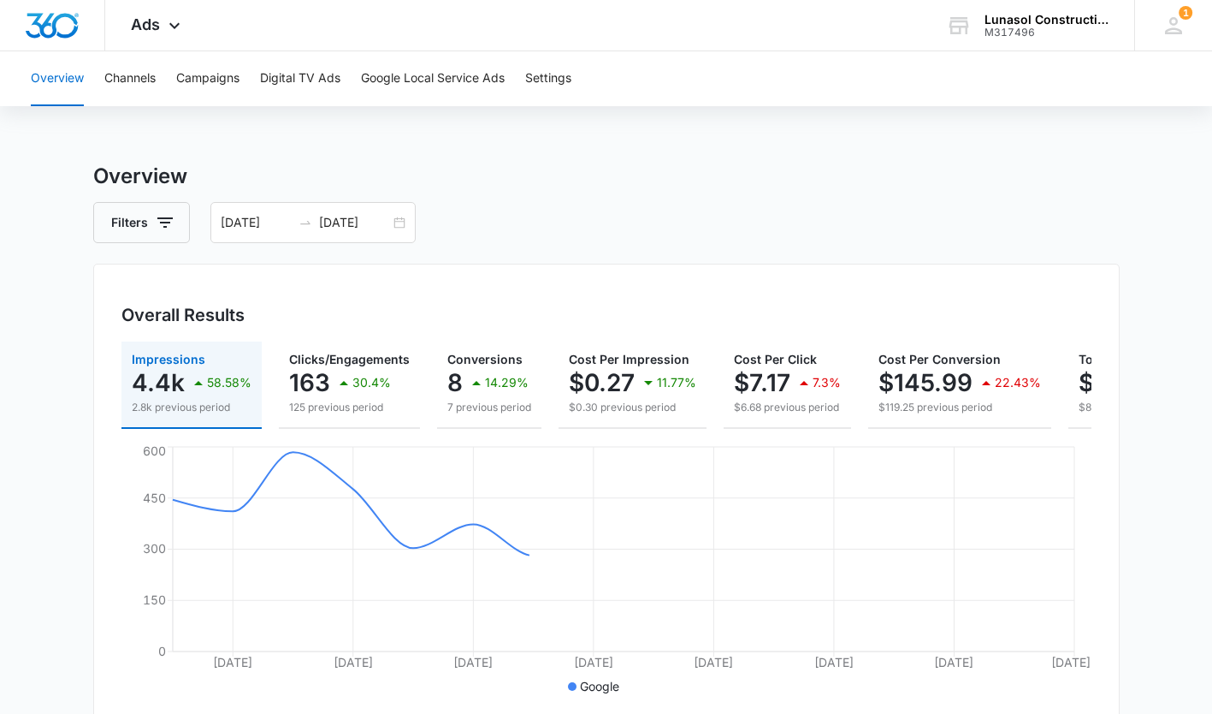
click at [163, 13] on div "Ads Apps Reputation Websites Forms CRM Email Social Payments POS Content Ads In…" at bounding box center [157, 25] width 105 height 50
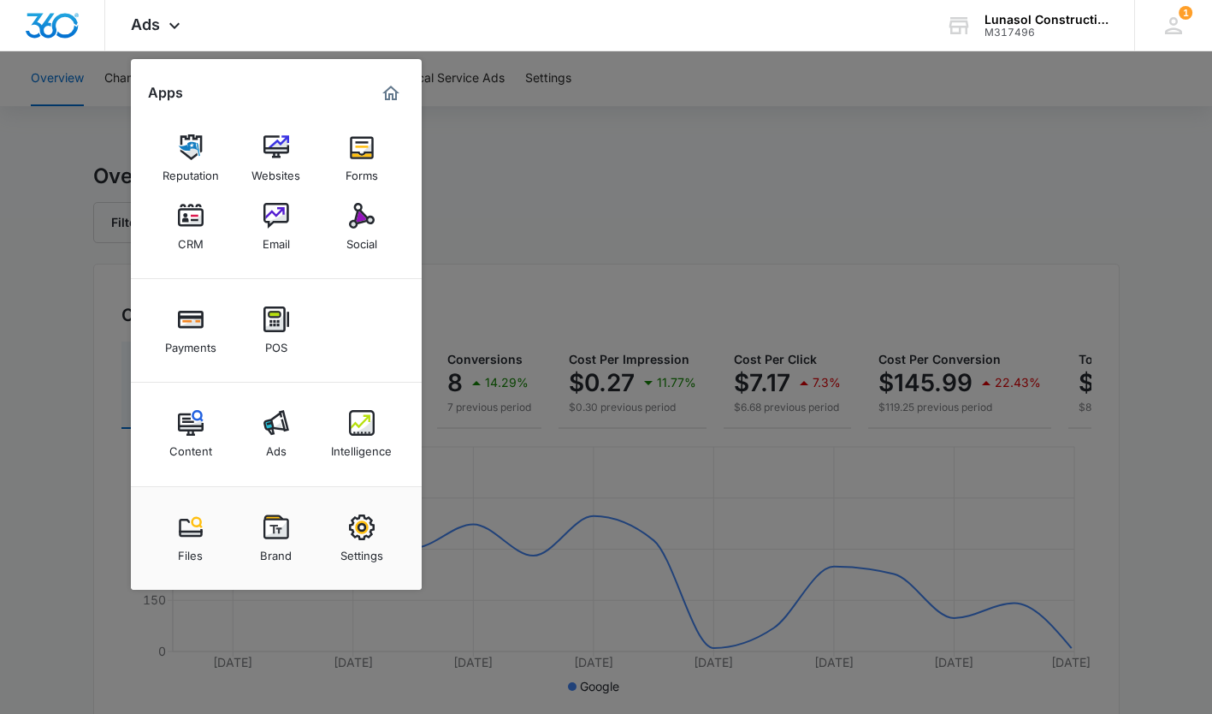
click at [204, 428] on link "Content" at bounding box center [190, 433] width 65 height 65
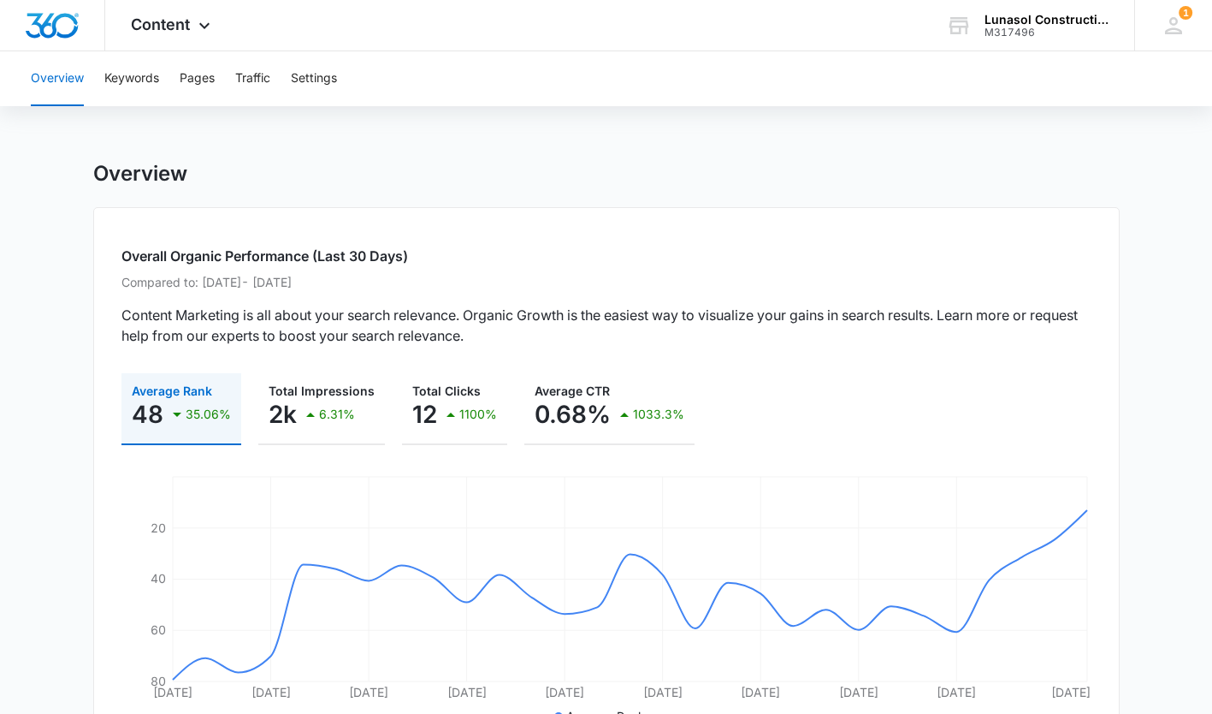
scroll to position [46, 0]
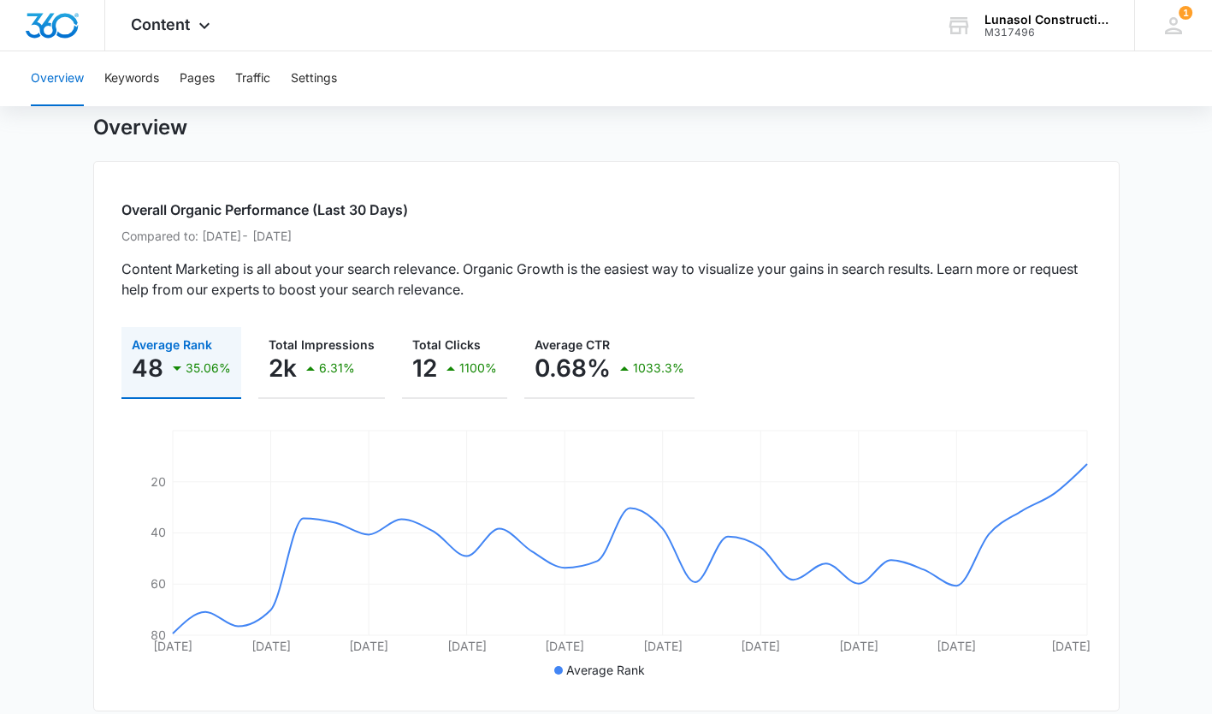
click at [187, 369] on p "35.06%" at bounding box center [208, 368] width 45 height 12
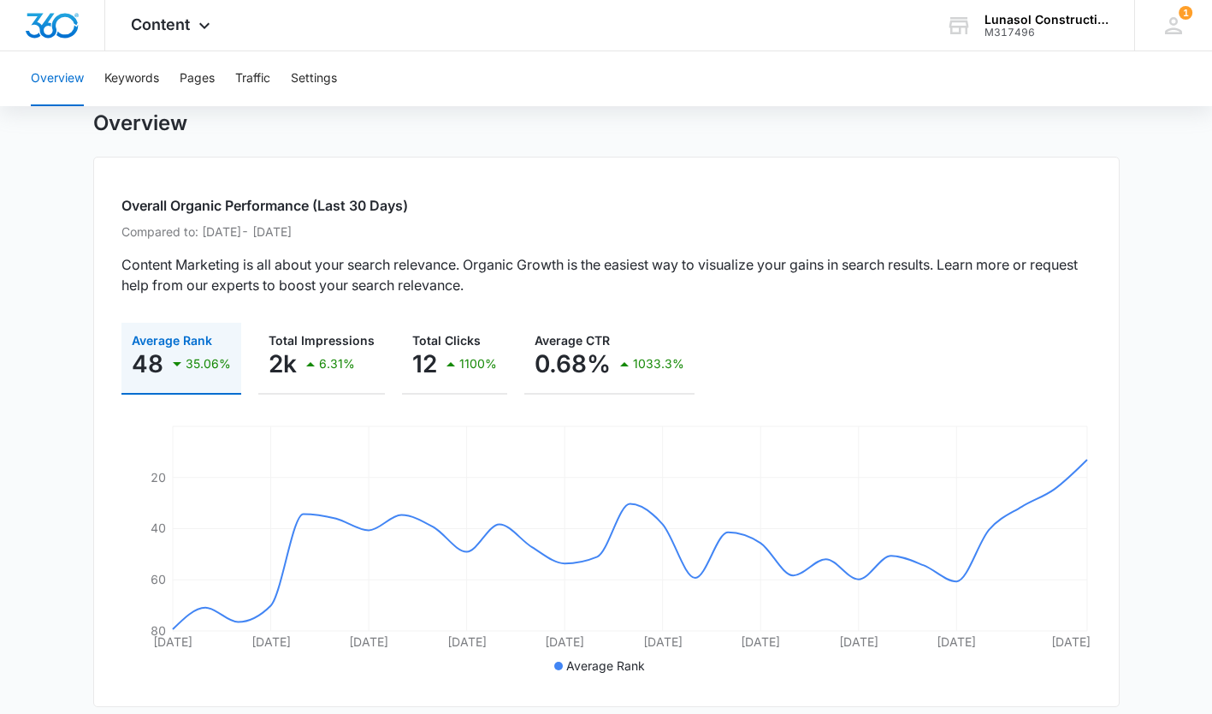
scroll to position [0, 0]
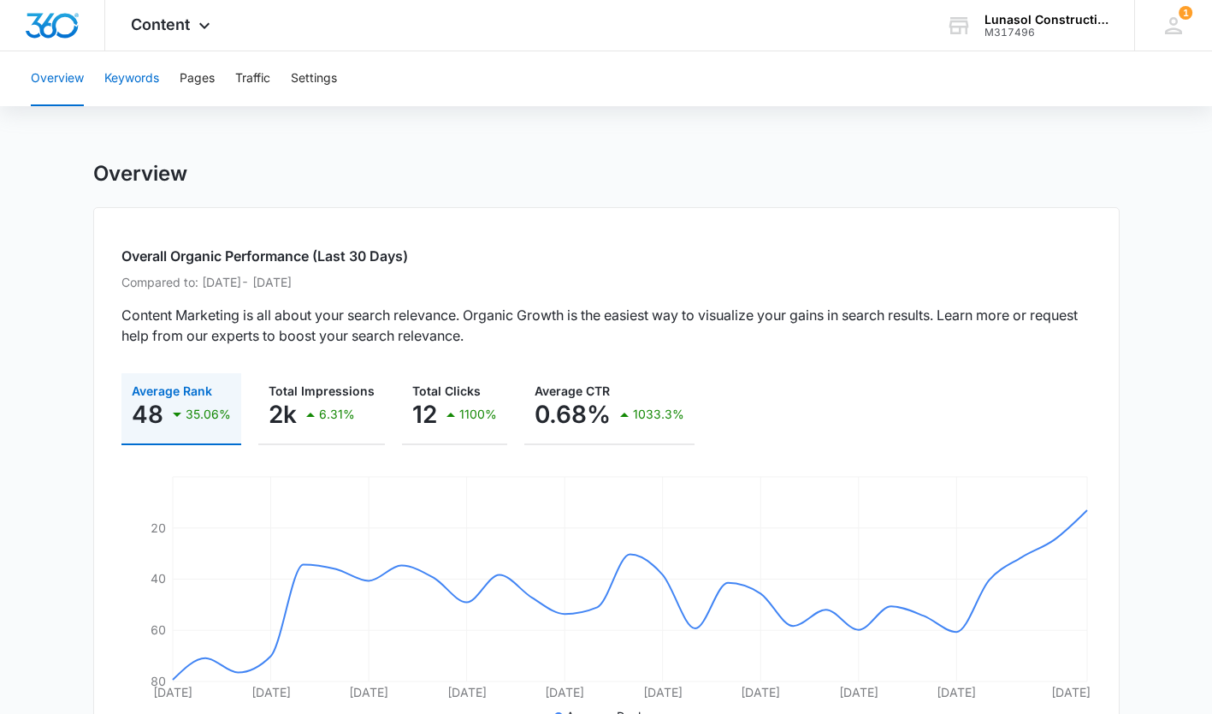
click at [145, 92] on button "Keywords" at bounding box center [131, 78] width 55 height 55
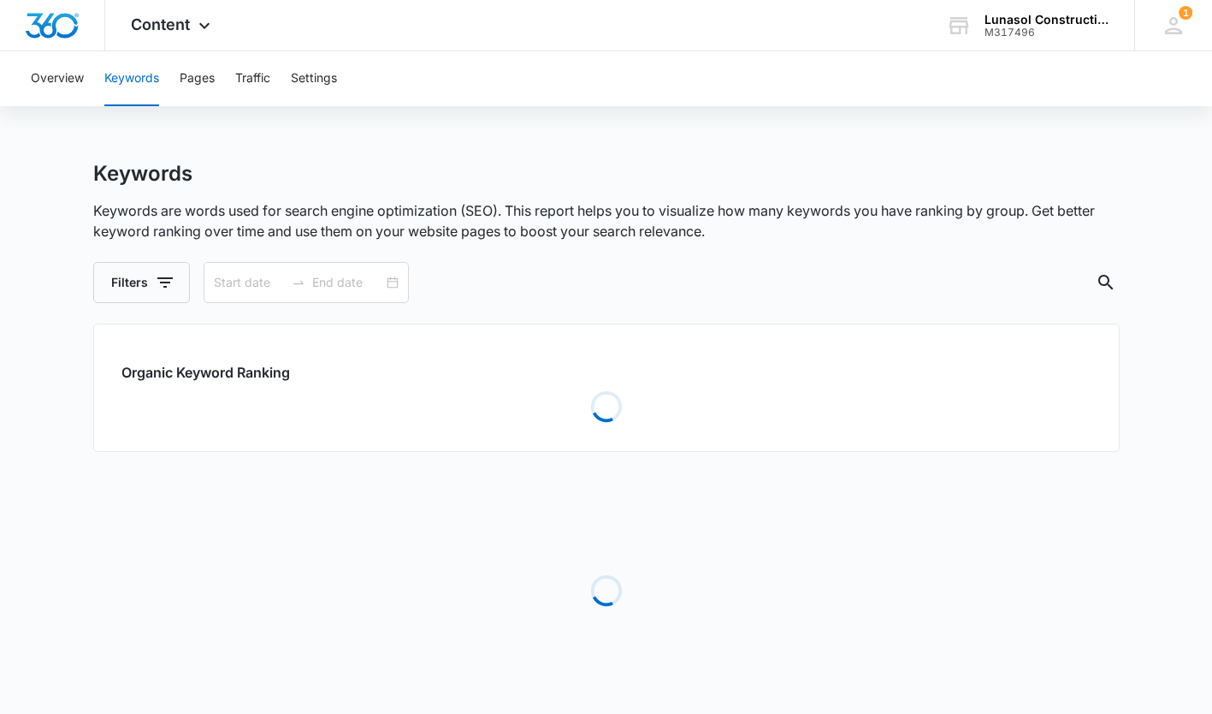
type input "09/01/2025"
type input "09/16/2025"
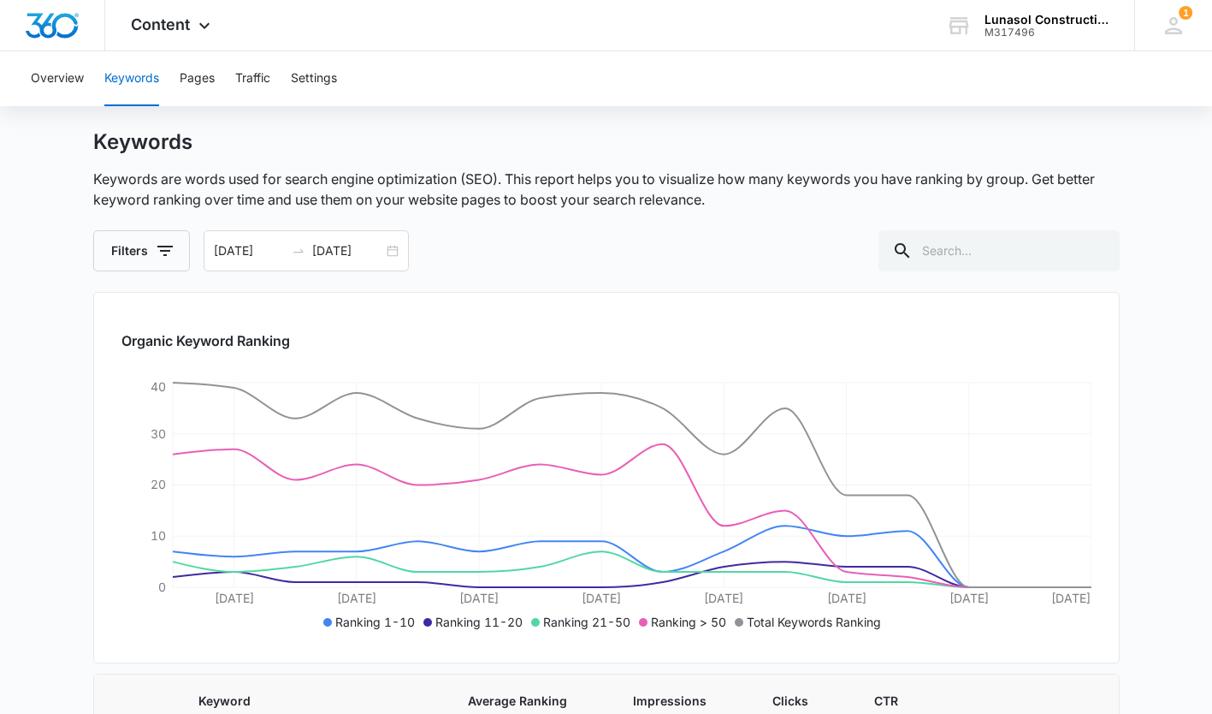
scroll to position [31, 0]
click at [194, 92] on button "Pages" at bounding box center [197, 78] width 35 height 55
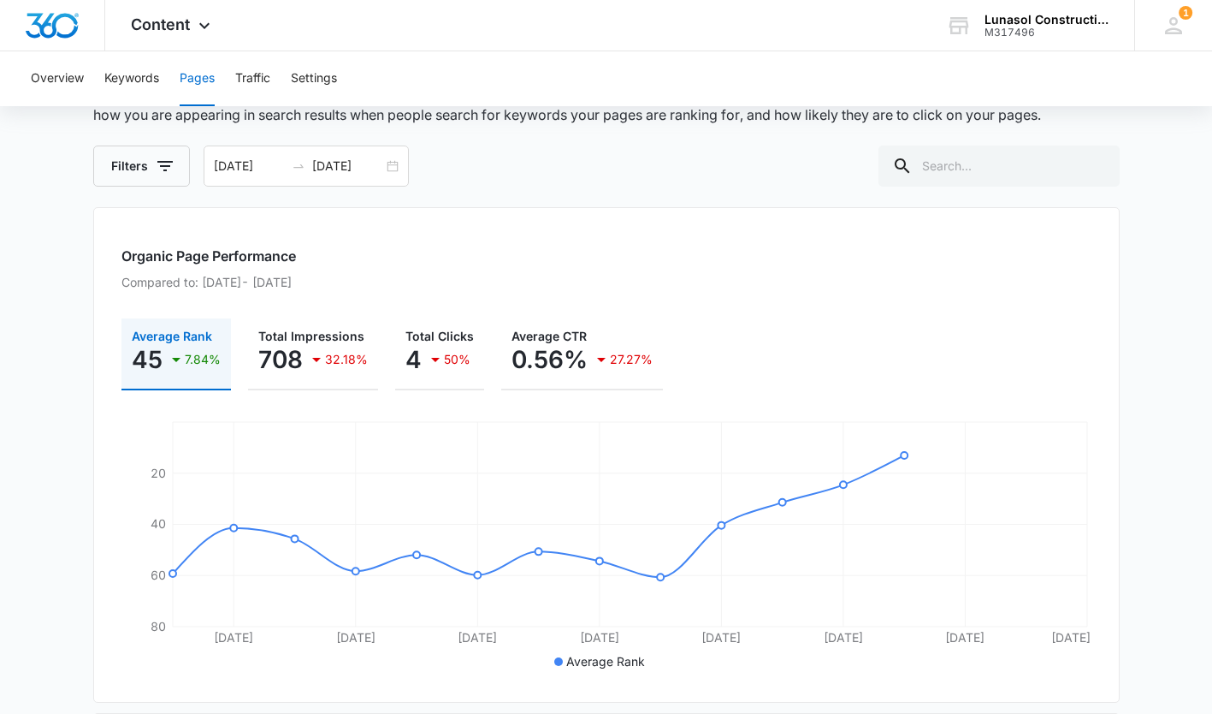
scroll to position [117, 0]
click at [266, 83] on button "Traffic" at bounding box center [252, 78] width 35 height 55
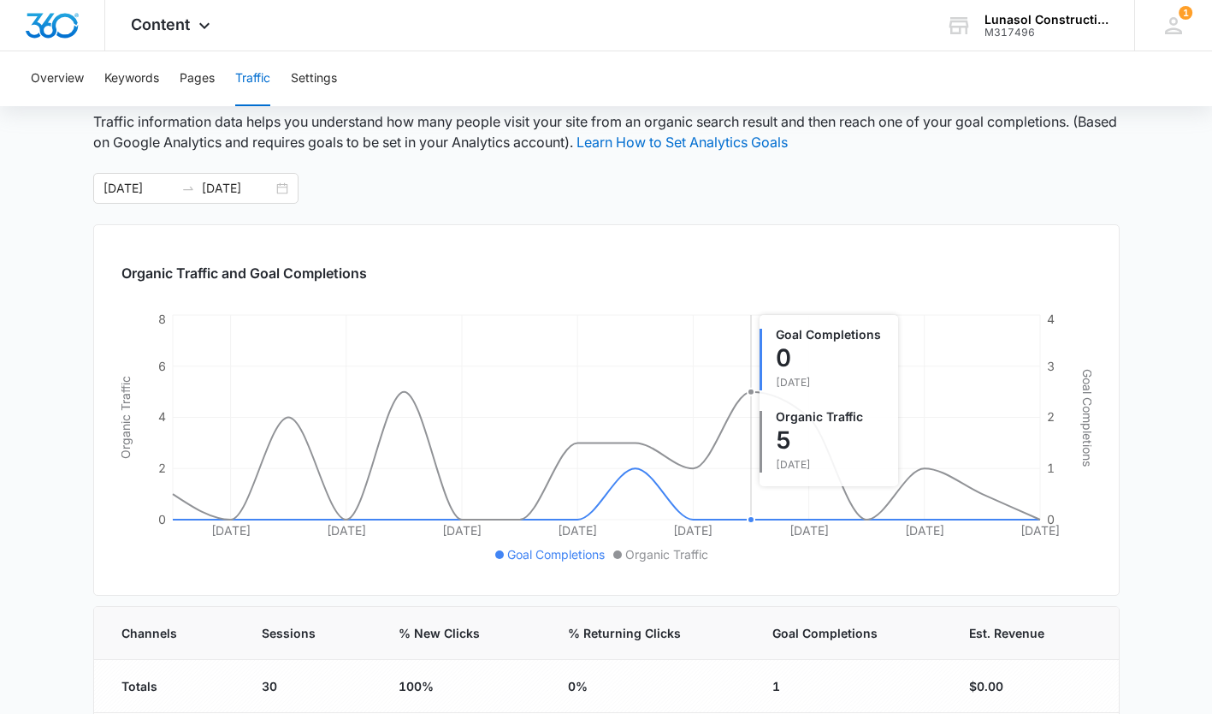
scroll to position [85, 0]
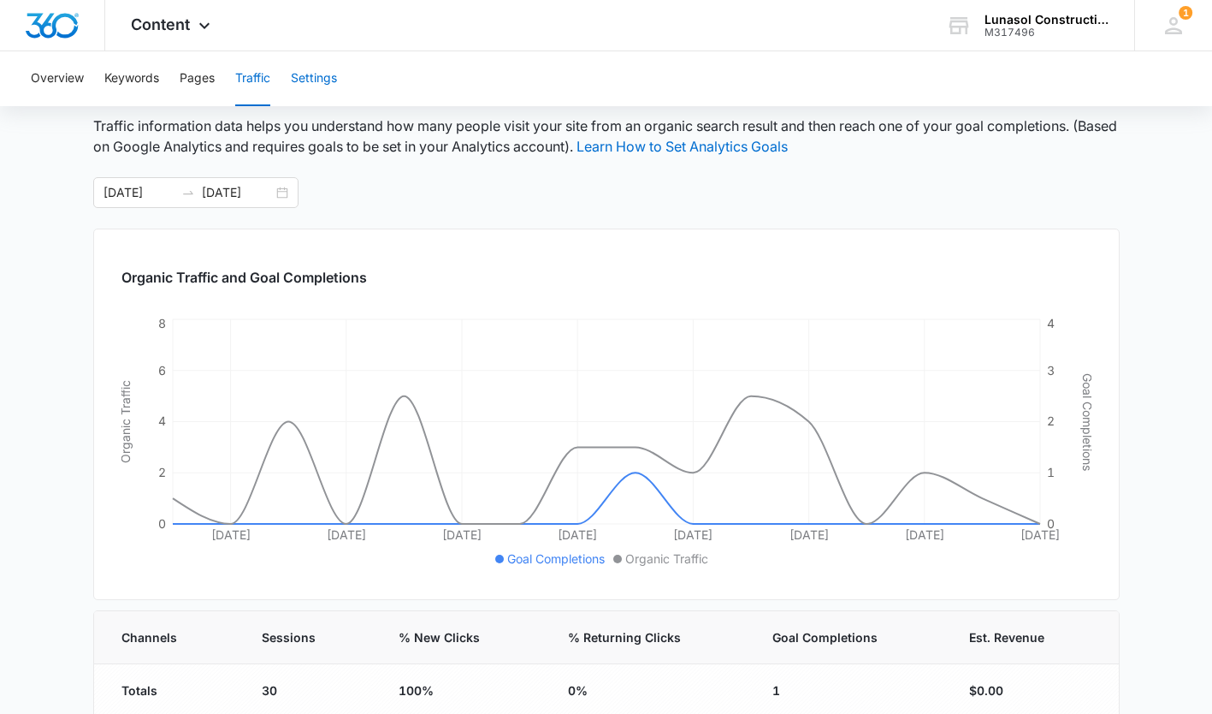
click at [299, 85] on button "Settings" at bounding box center [314, 78] width 46 height 55
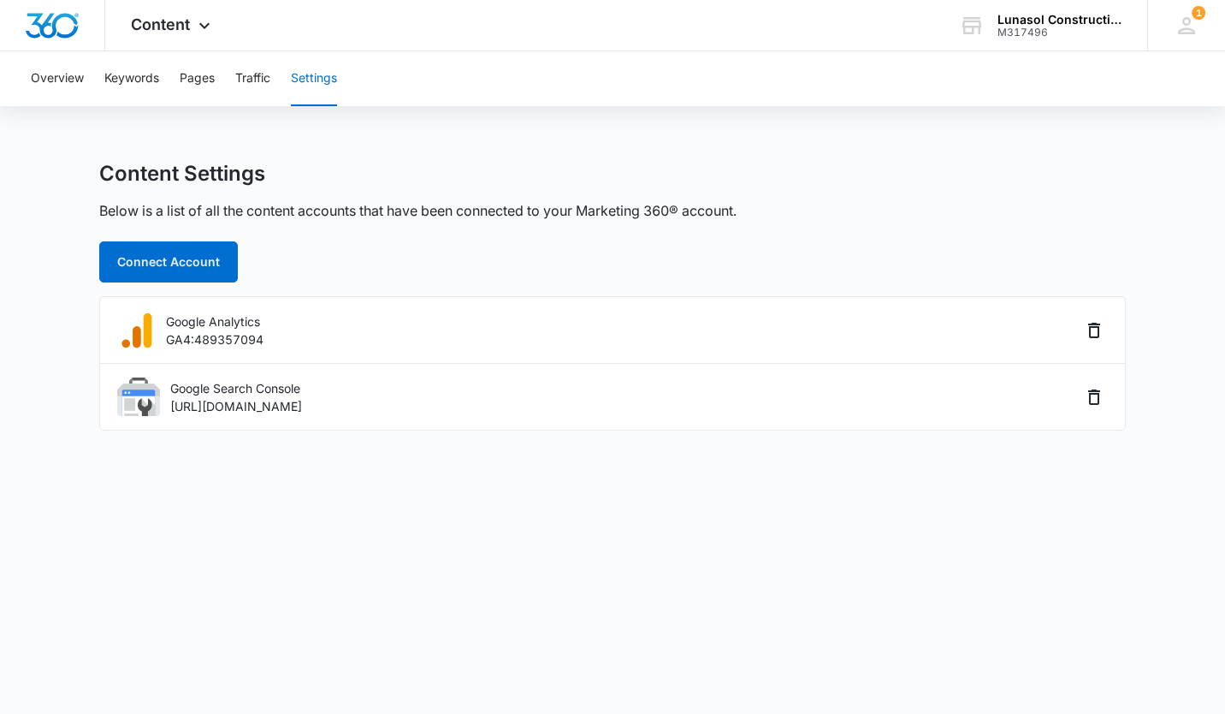
click at [165, 8] on div "Content Apps Reputation Websites Forms CRM Email Social Payments POS Content Ad…" at bounding box center [172, 25] width 135 height 50
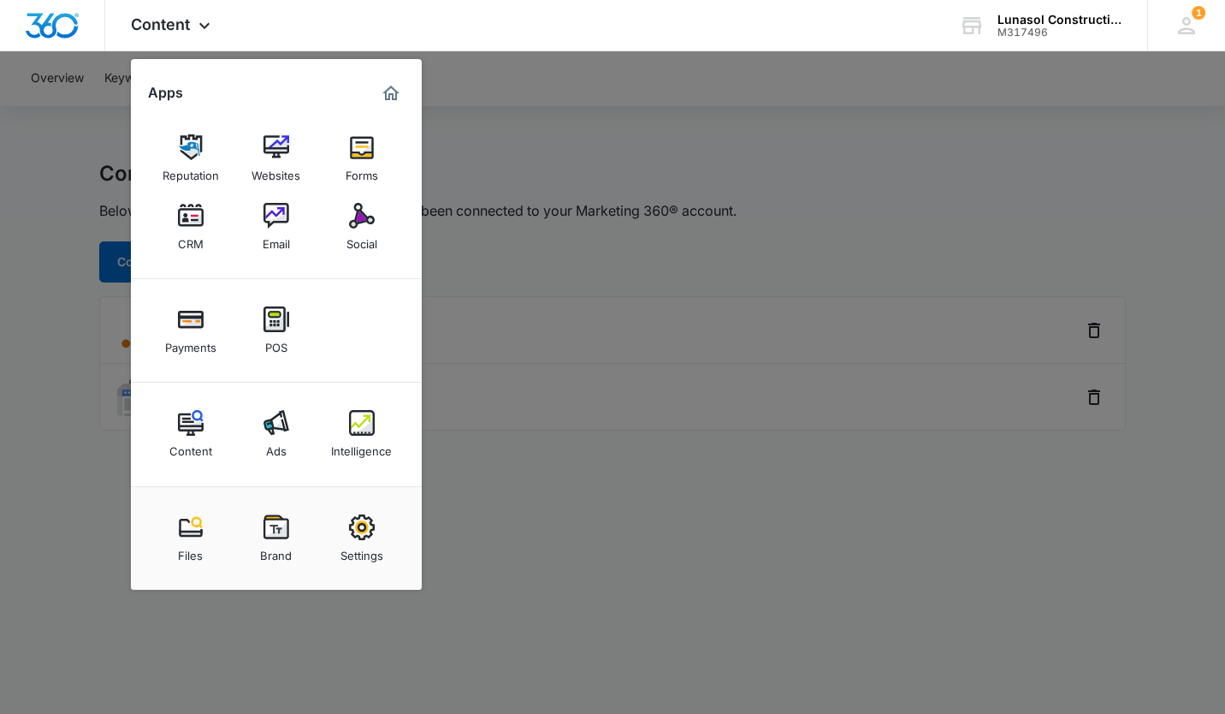
click at [275, 421] on img at bounding box center [277, 423] width 26 height 26
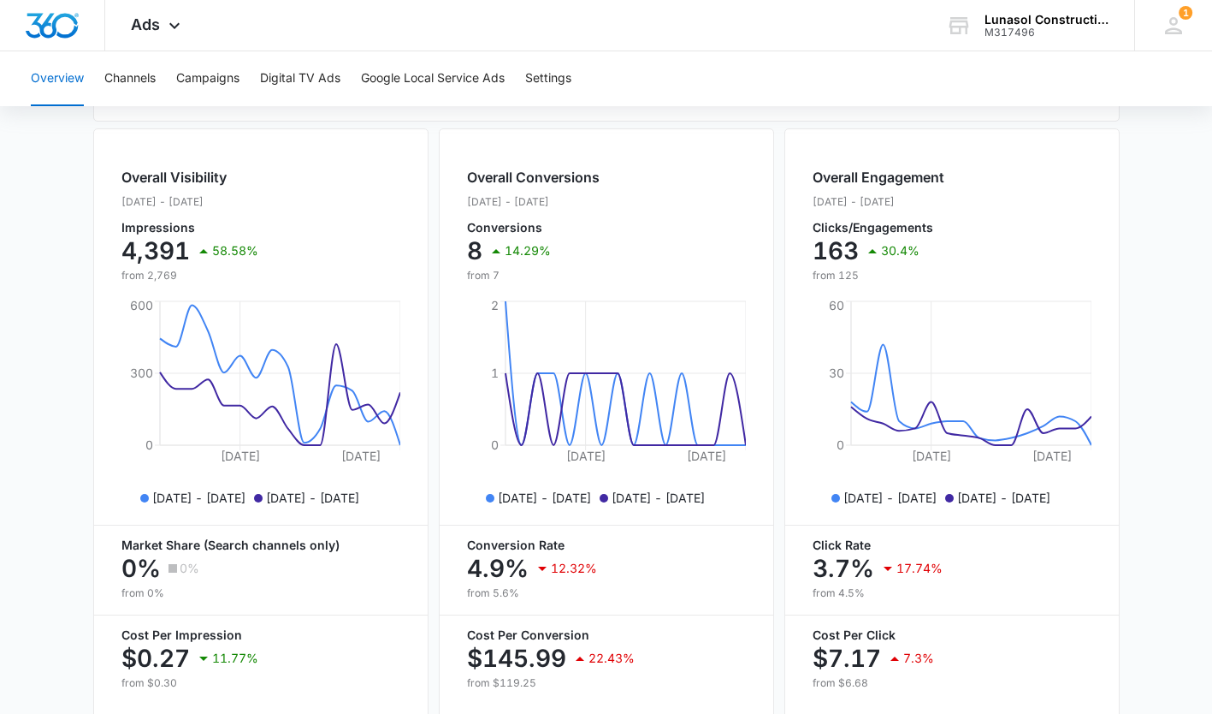
scroll to position [603, 0]
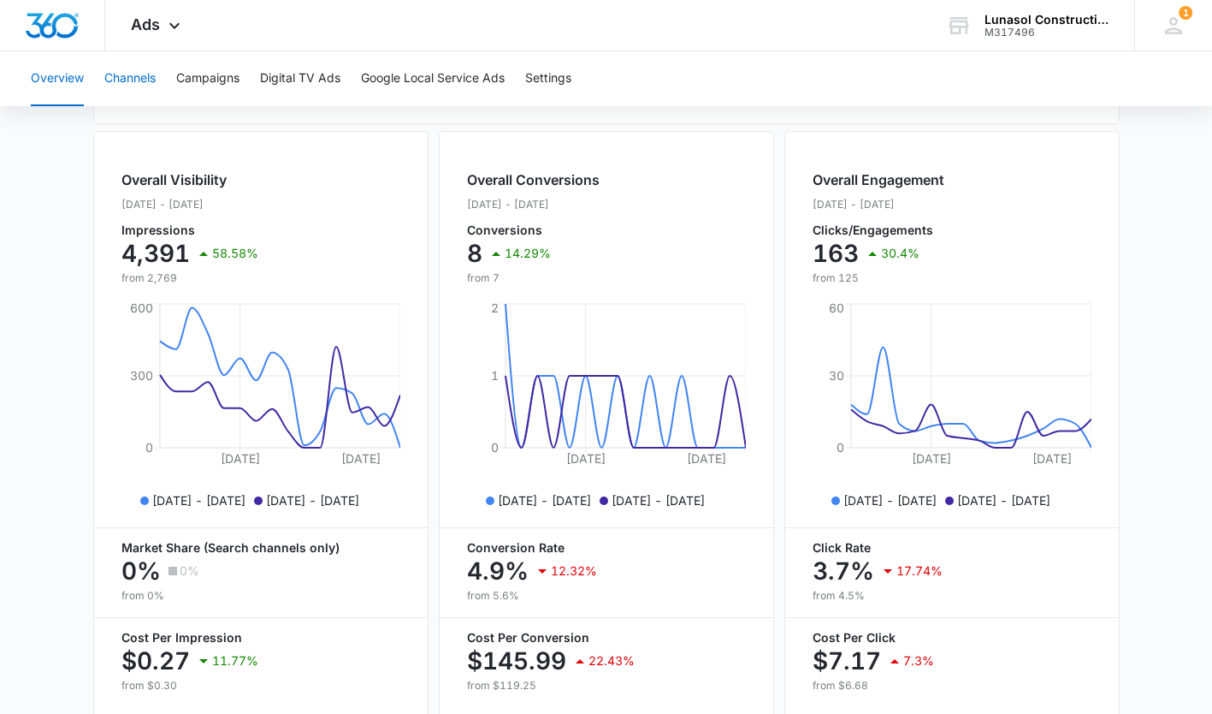
click at [127, 81] on button "Channels" at bounding box center [129, 78] width 51 height 55
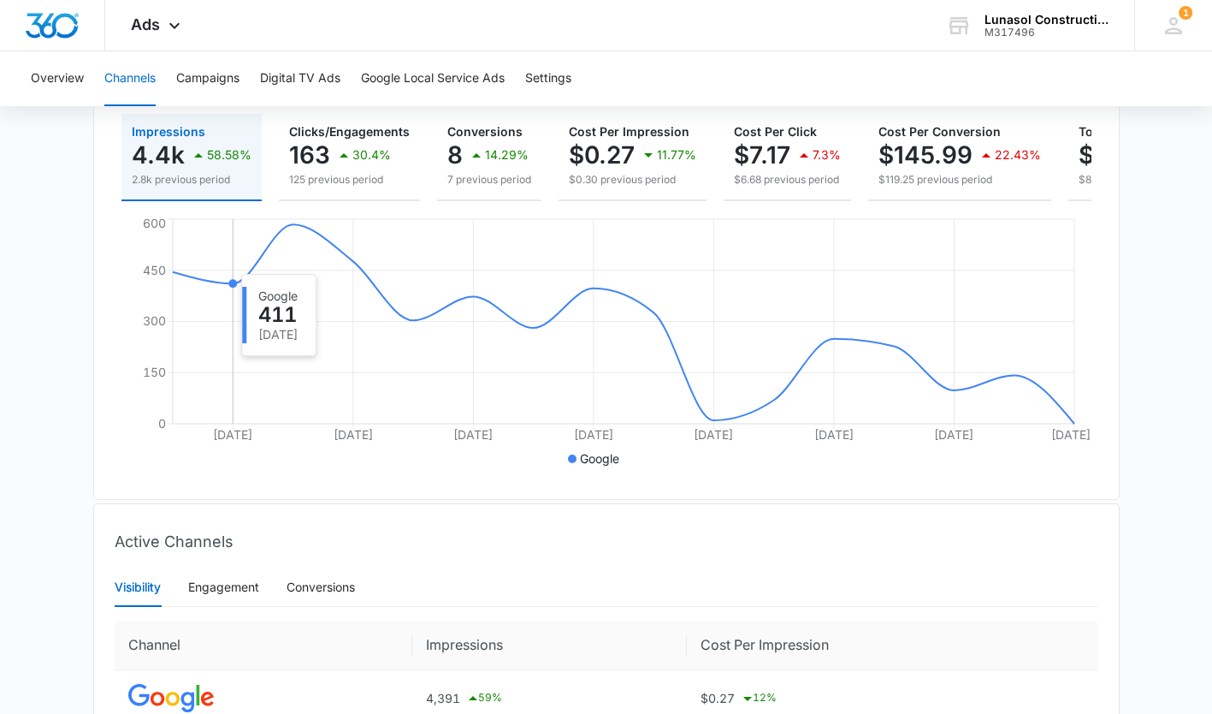
scroll to position [227, 0]
click at [476, 152] on icon "button" at bounding box center [476, 155] width 21 height 21
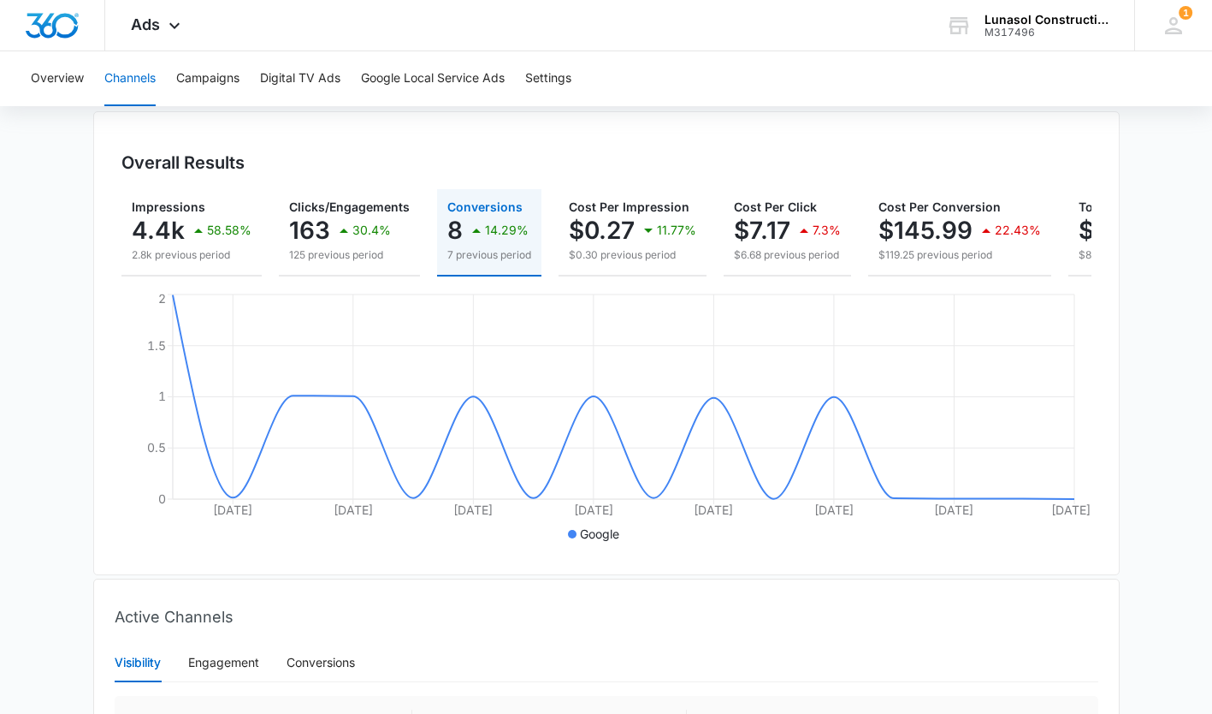
scroll to position [153, 0]
click at [218, 74] on button "Campaigns" at bounding box center [207, 78] width 63 height 55
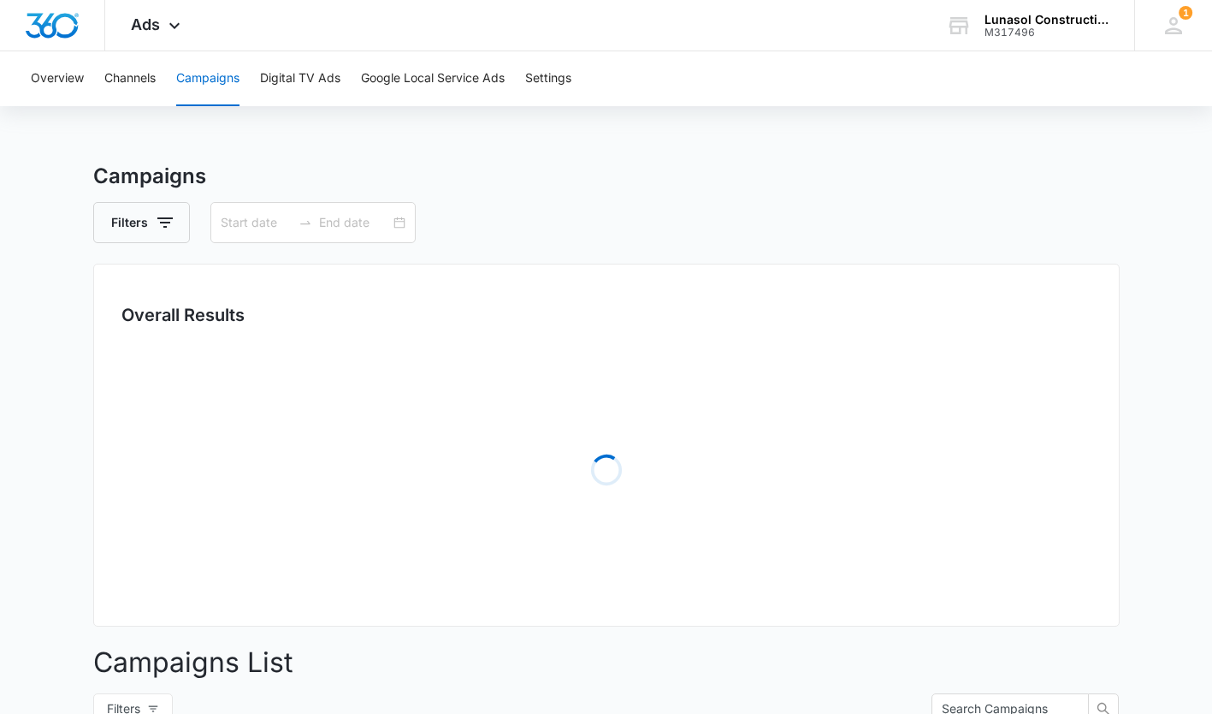
type input "09/01/2025"
type input "09/16/2025"
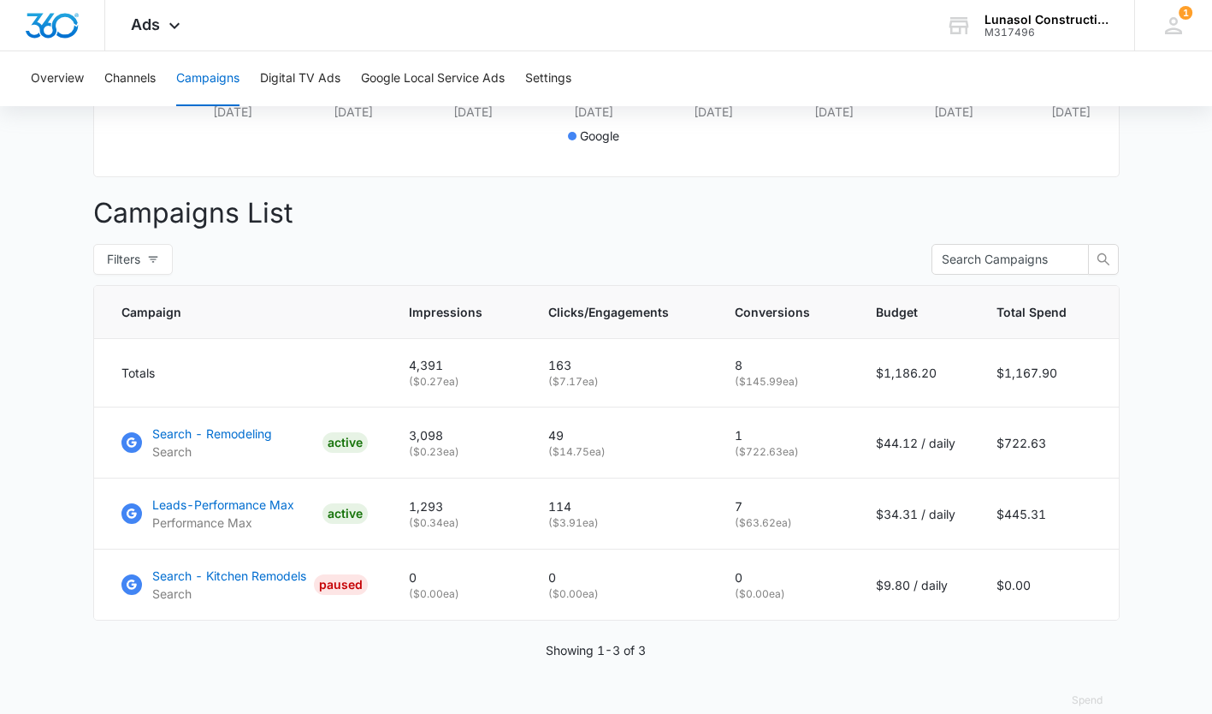
scroll to position [549, 0]
click at [412, 80] on button "Google Local Service Ads" at bounding box center [433, 78] width 144 height 55
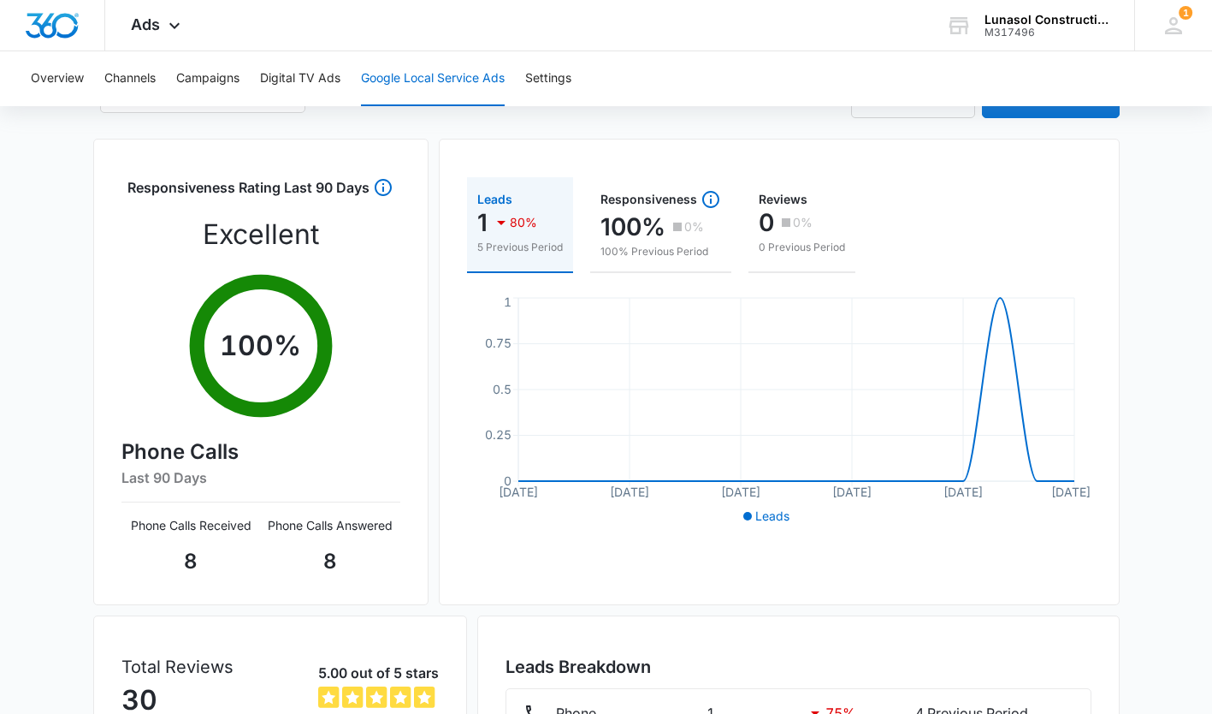
scroll to position [118, 0]
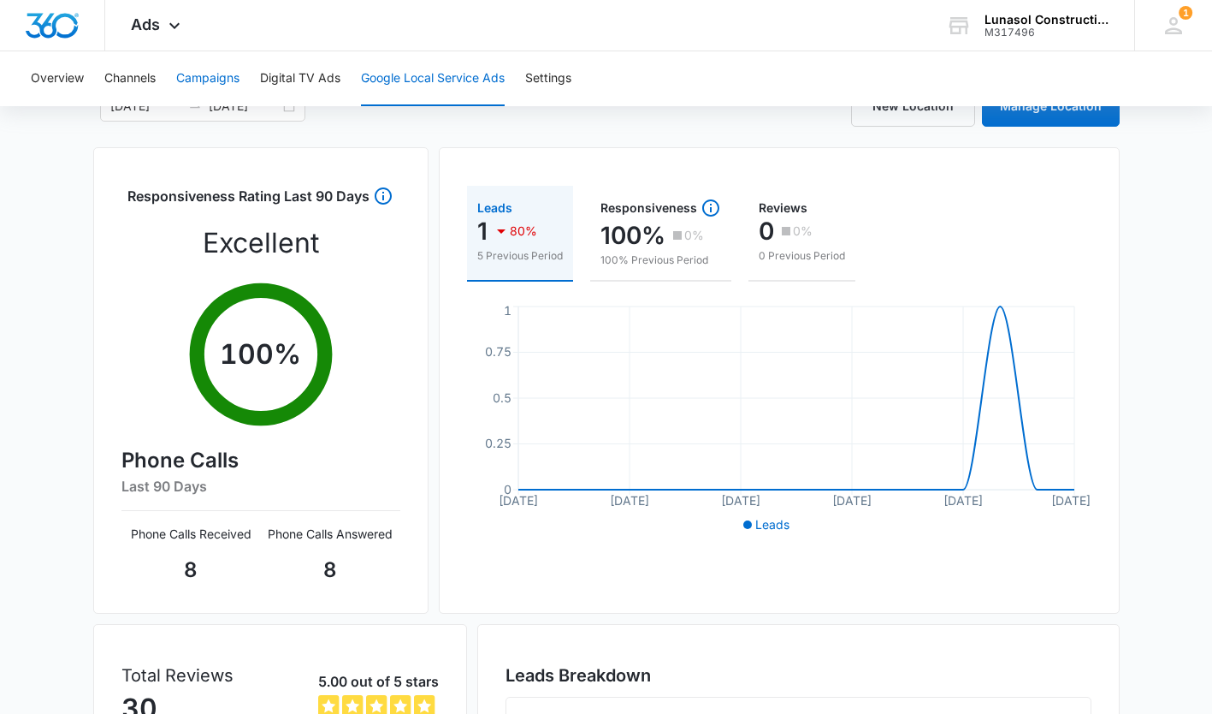
click at [236, 74] on button "Campaigns" at bounding box center [207, 78] width 63 height 55
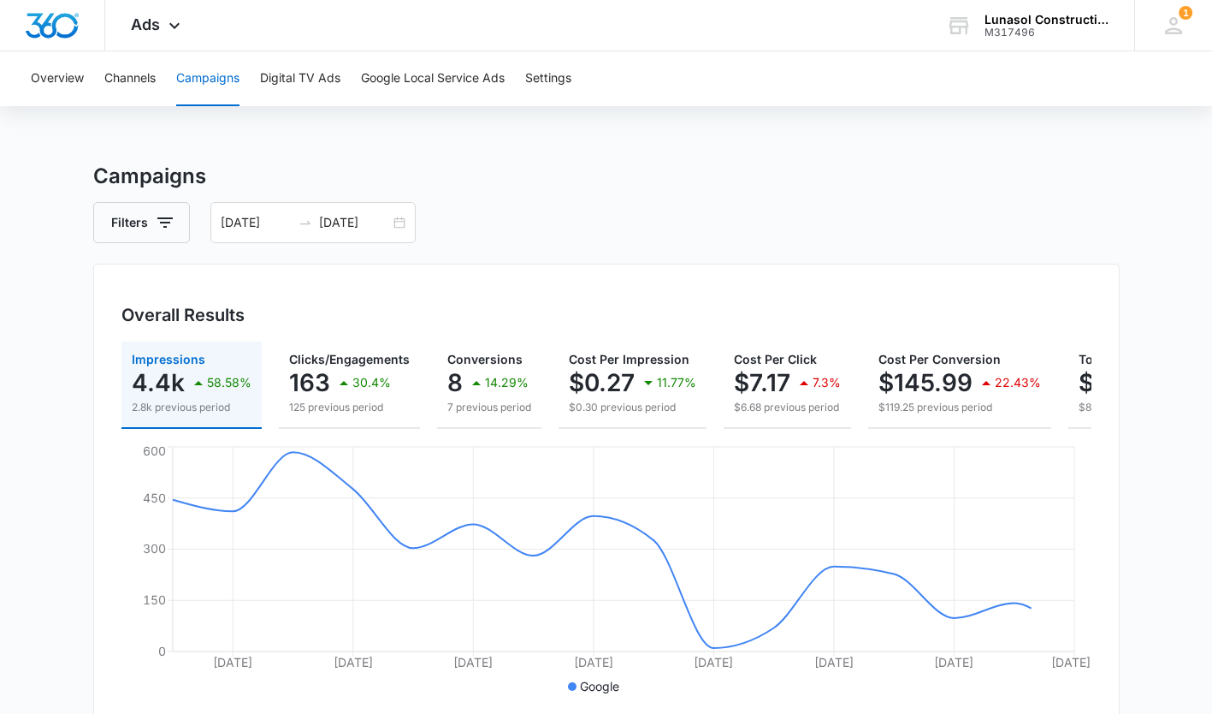
click at [167, 27] on icon at bounding box center [174, 25] width 21 height 21
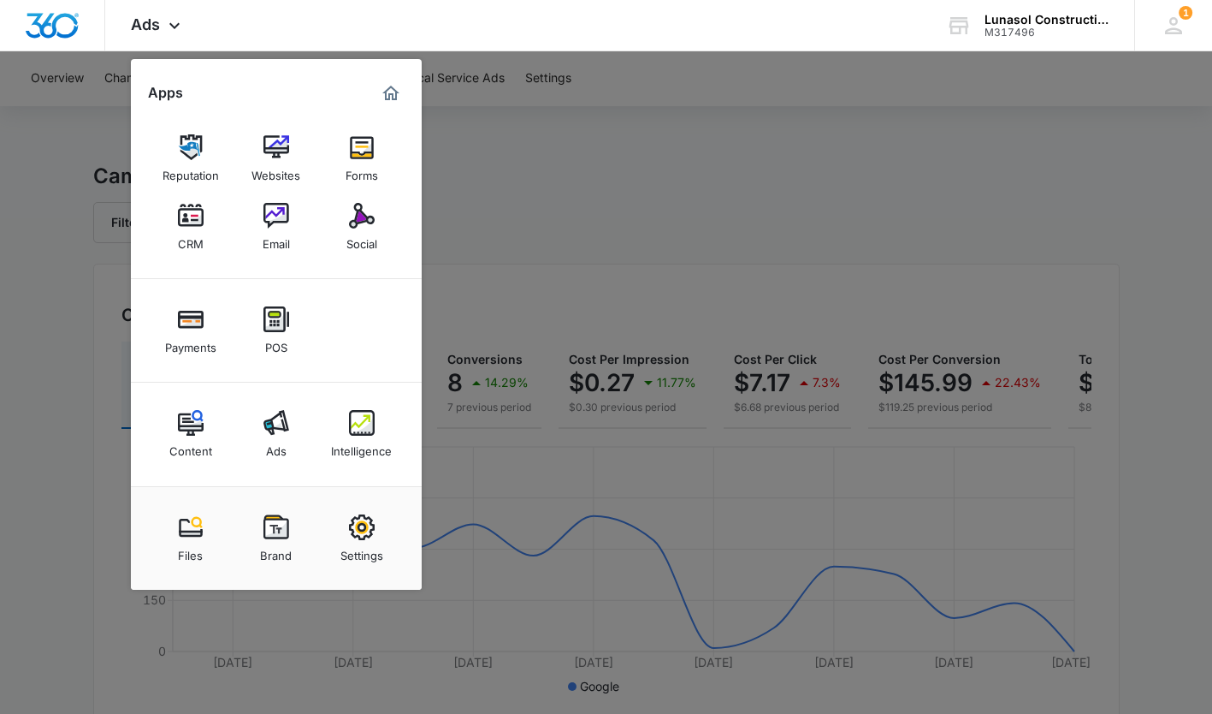
click at [348, 451] on div "Intelligence" at bounding box center [361, 446] width 61 height 22
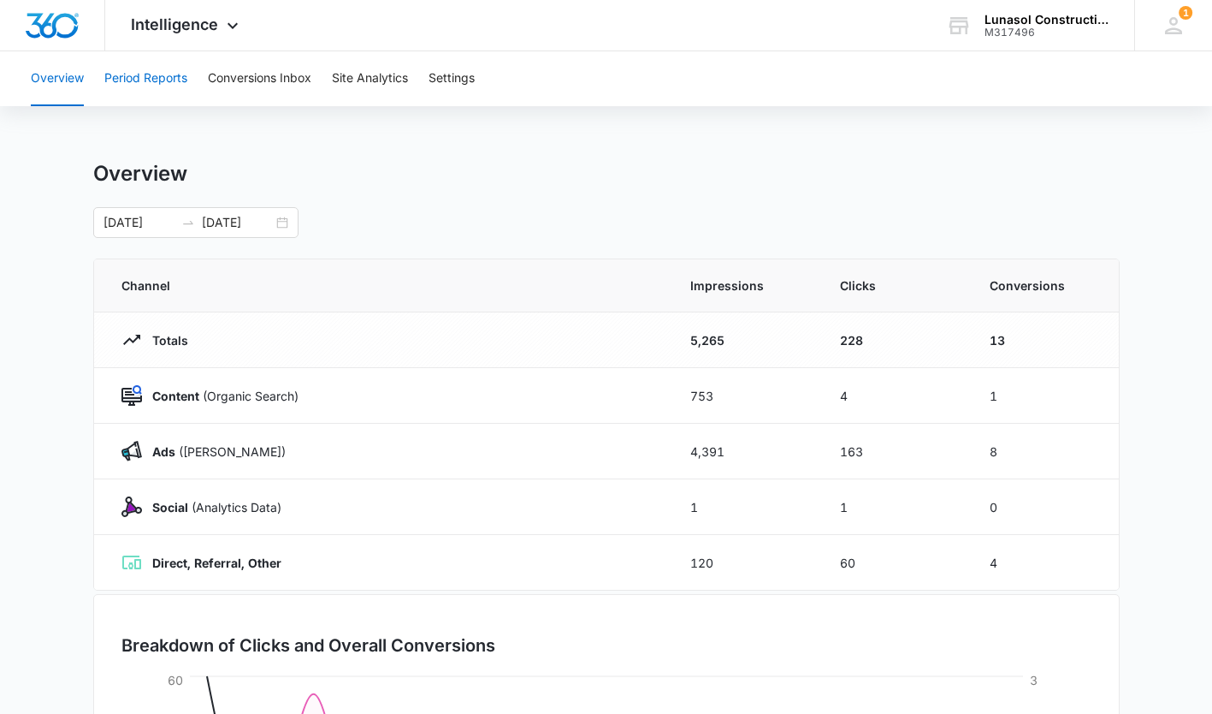
click at [168, 83] on button "Period Reports" at bounding box center [145, 78] width 83 height 55
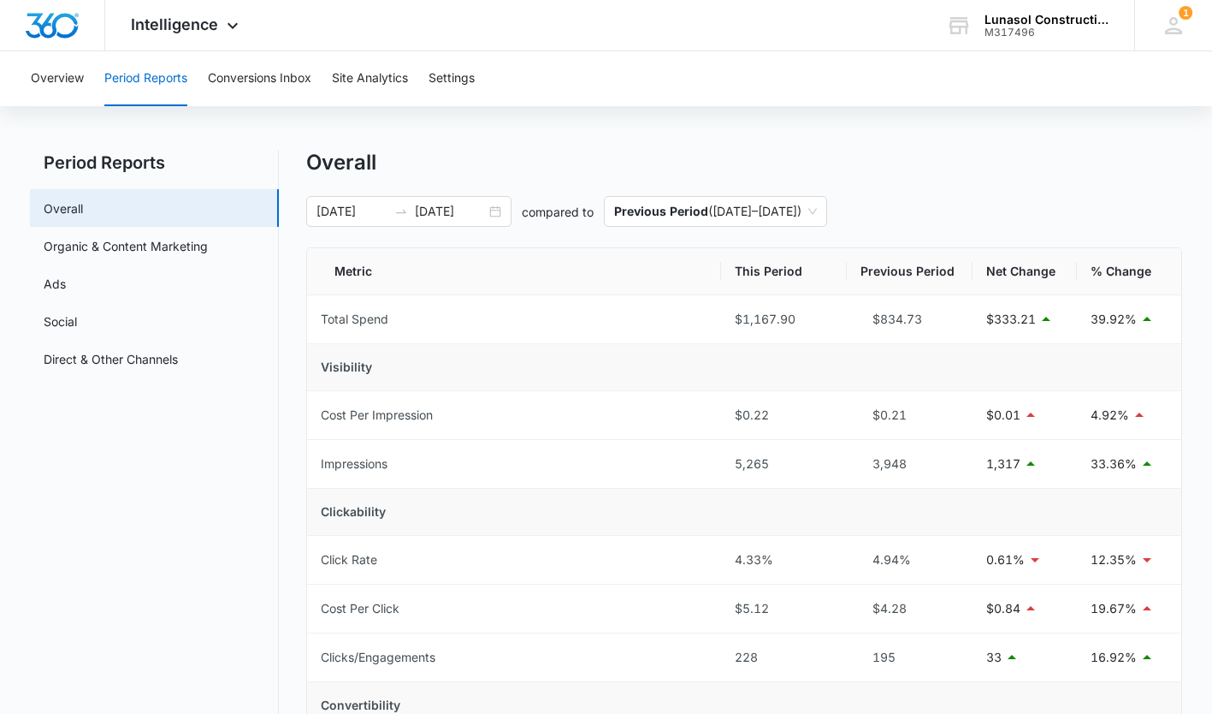
scroll to position [12, 0]
click at [168, 245] on link "Organic & Content Marketing" at bounding box center [126, 245] width 164 height 18
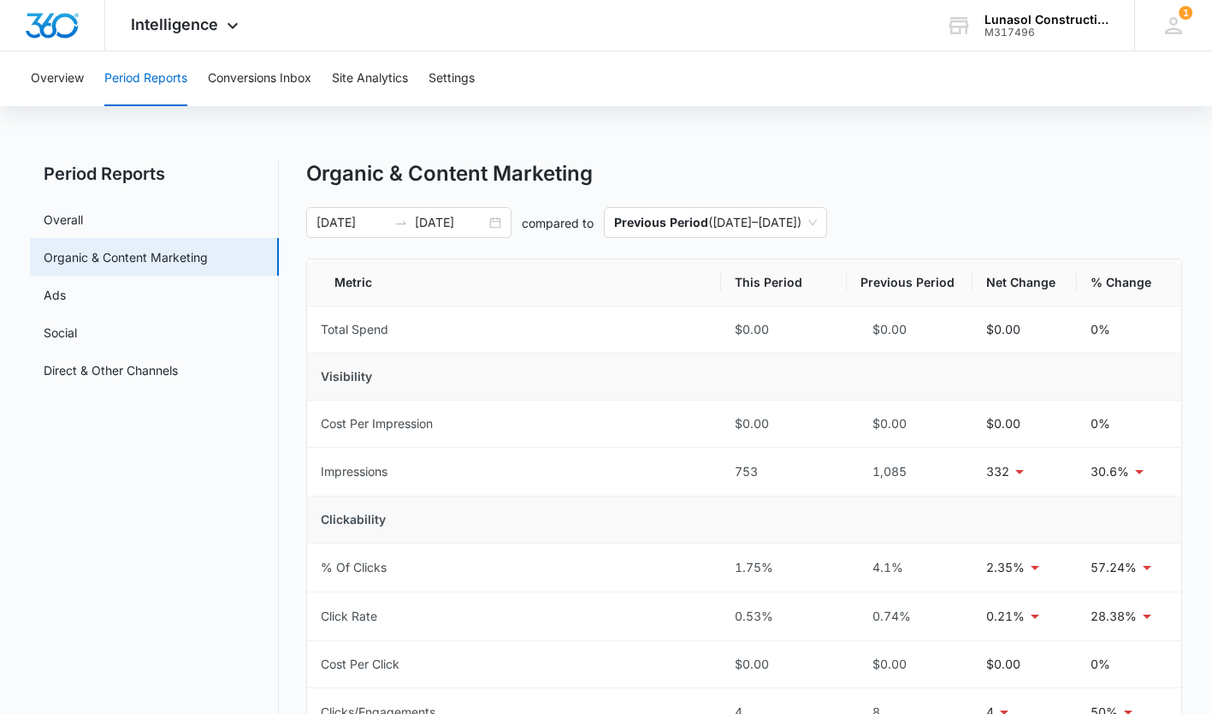
click at [66, 293] on link "Ads" at bounding box center [55, 295] width 22 height 18
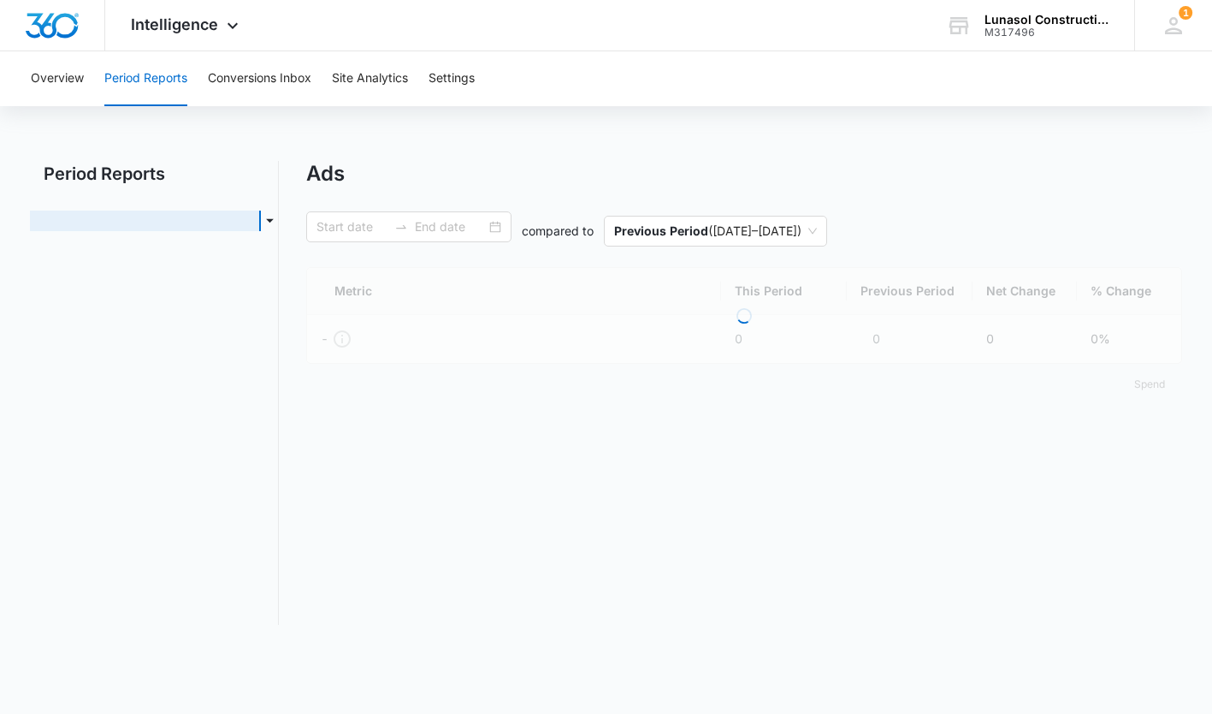
type input "09/01/2025"
type input "09/16/2025"
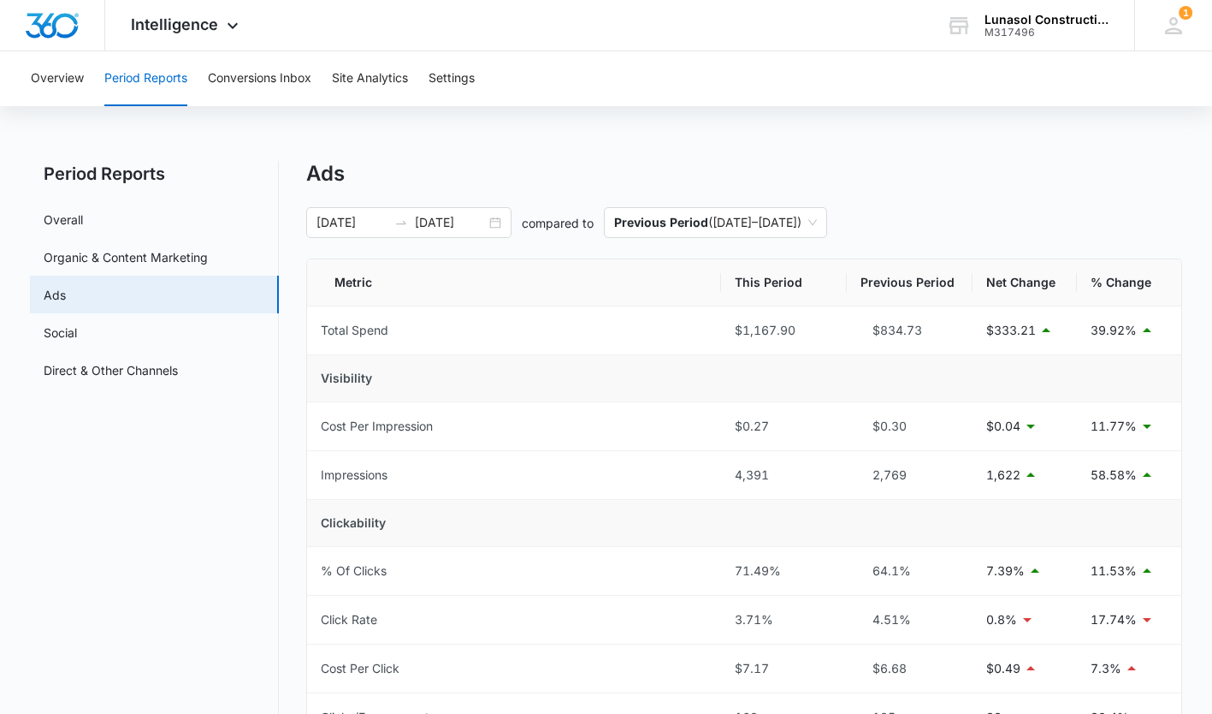
click at [77, 338] on link "Social" at bounding box center [60, 332] width 33 height 18
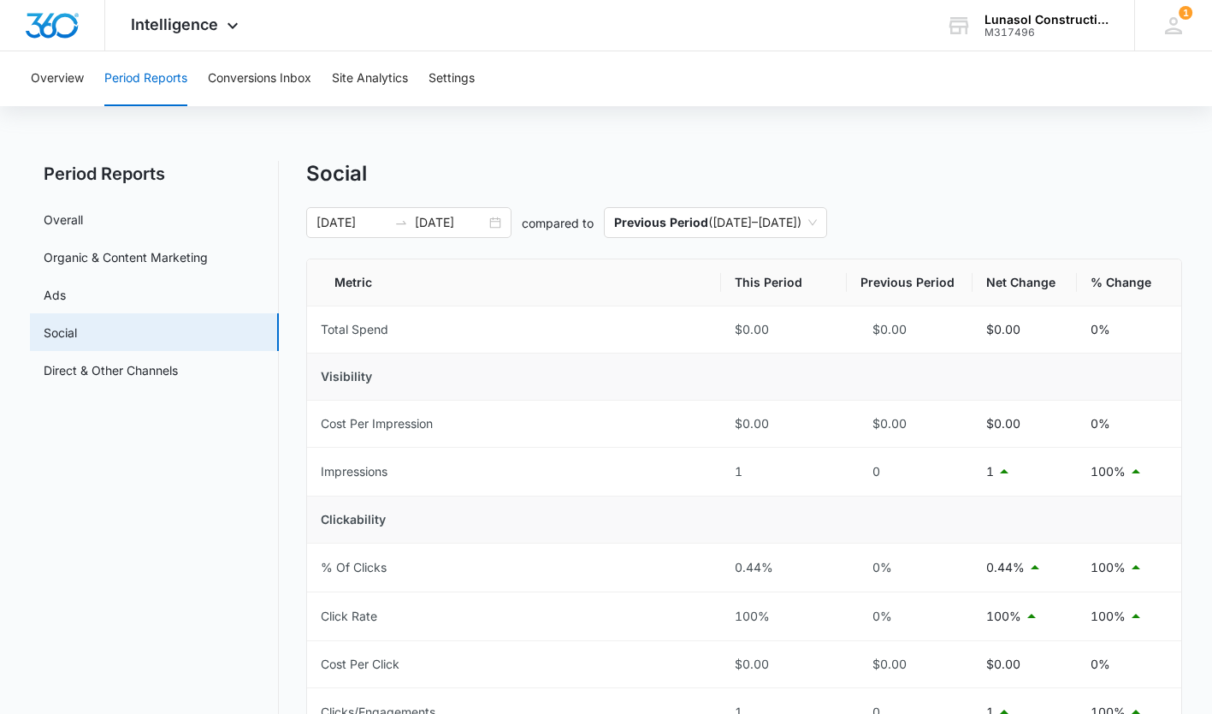
click at [169, 372] on link "Direct & Other Channels" at bounding box center [111, 370] width 134 height 18
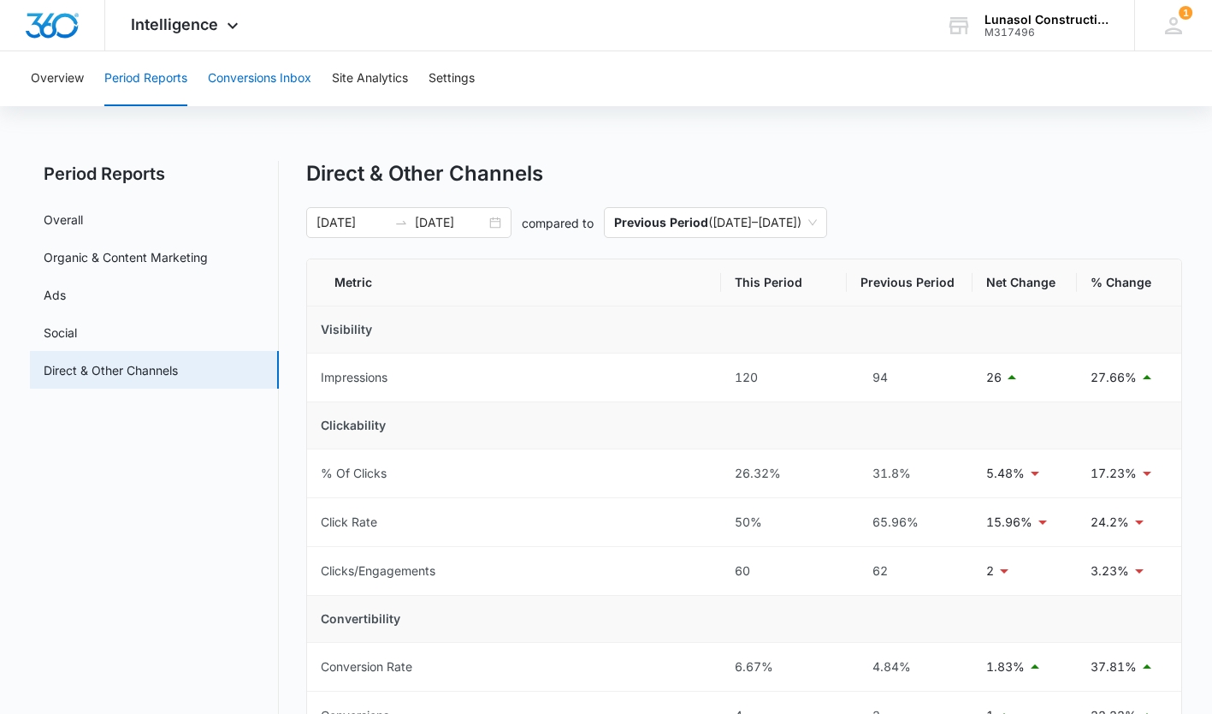
click at [253, 64] on button "Conversions Inbox" at bounding box center [260, 78] width 104 height 55
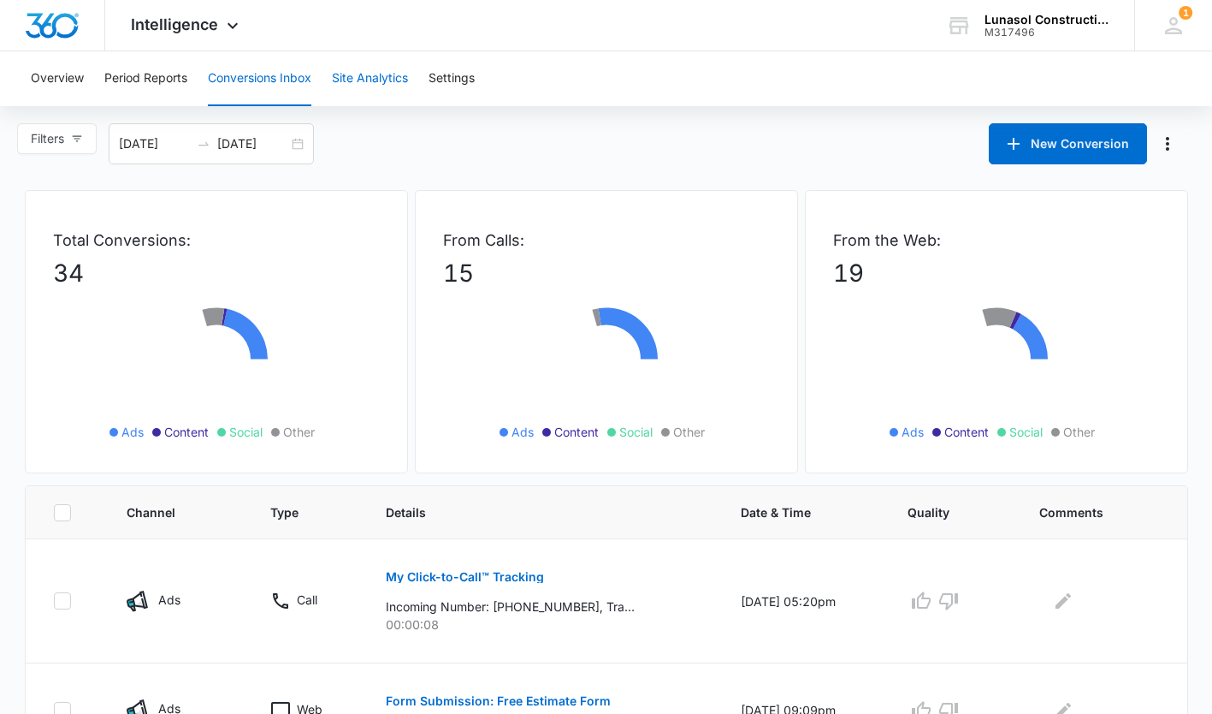
click at [379, 65] on button "Site Analytics" at bounding box center [370, 78] width 76 height 55
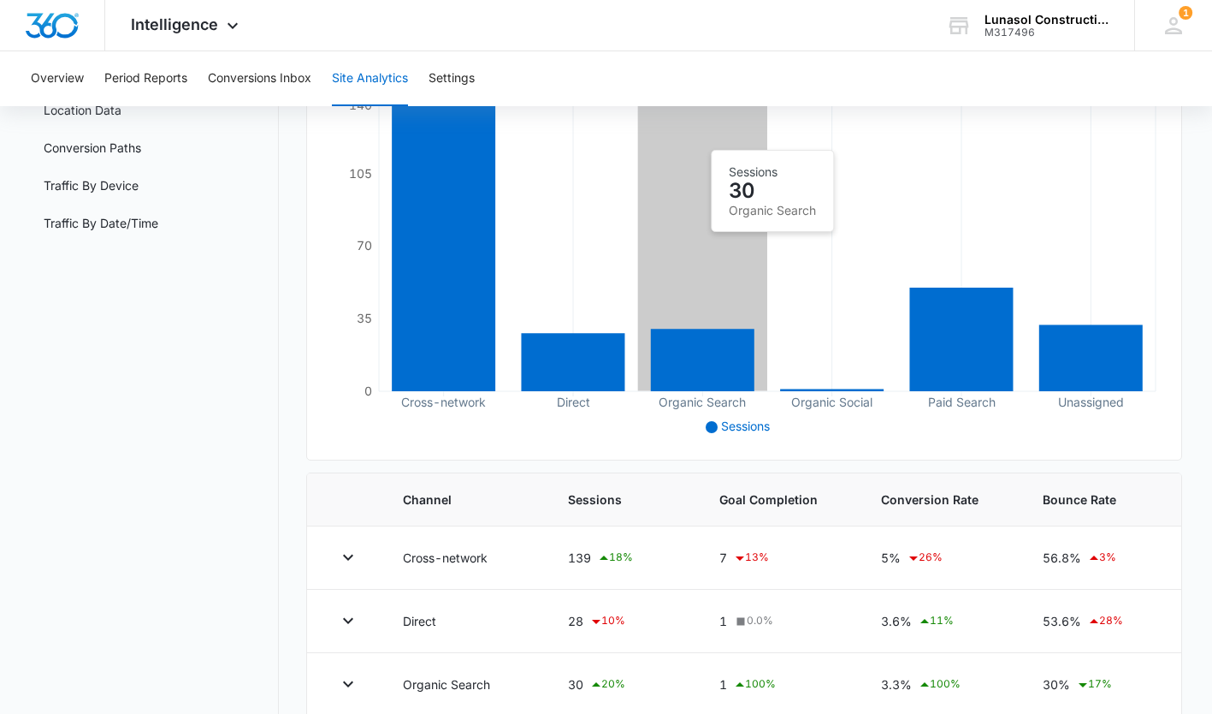
scroll to position [438, 0]
